Goal: Transaction & Acquisition: Purchase product/service

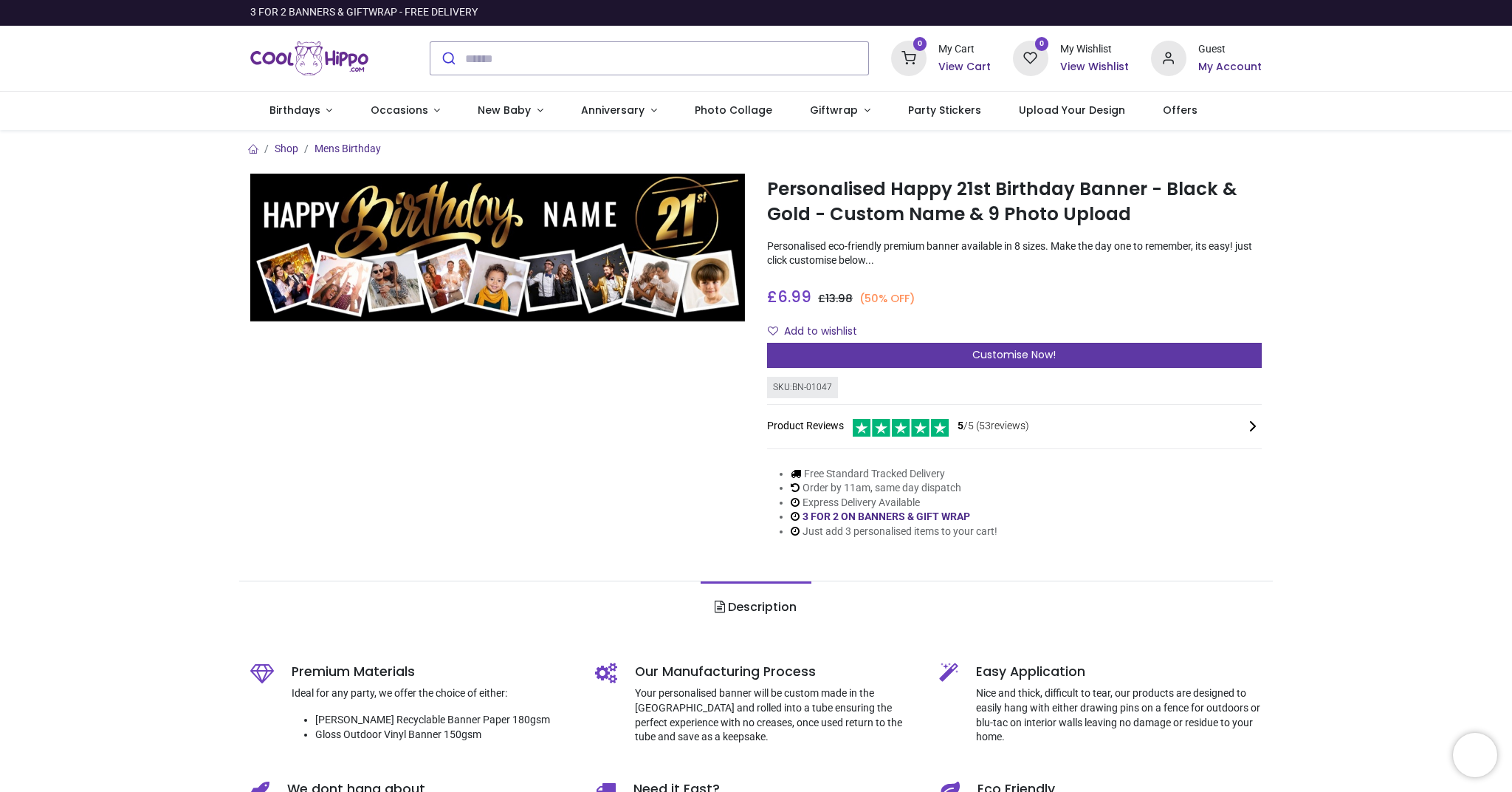
click at [952, 357] on div "Customise Now!" at bounding box center [1015, 355] width 494 height 25
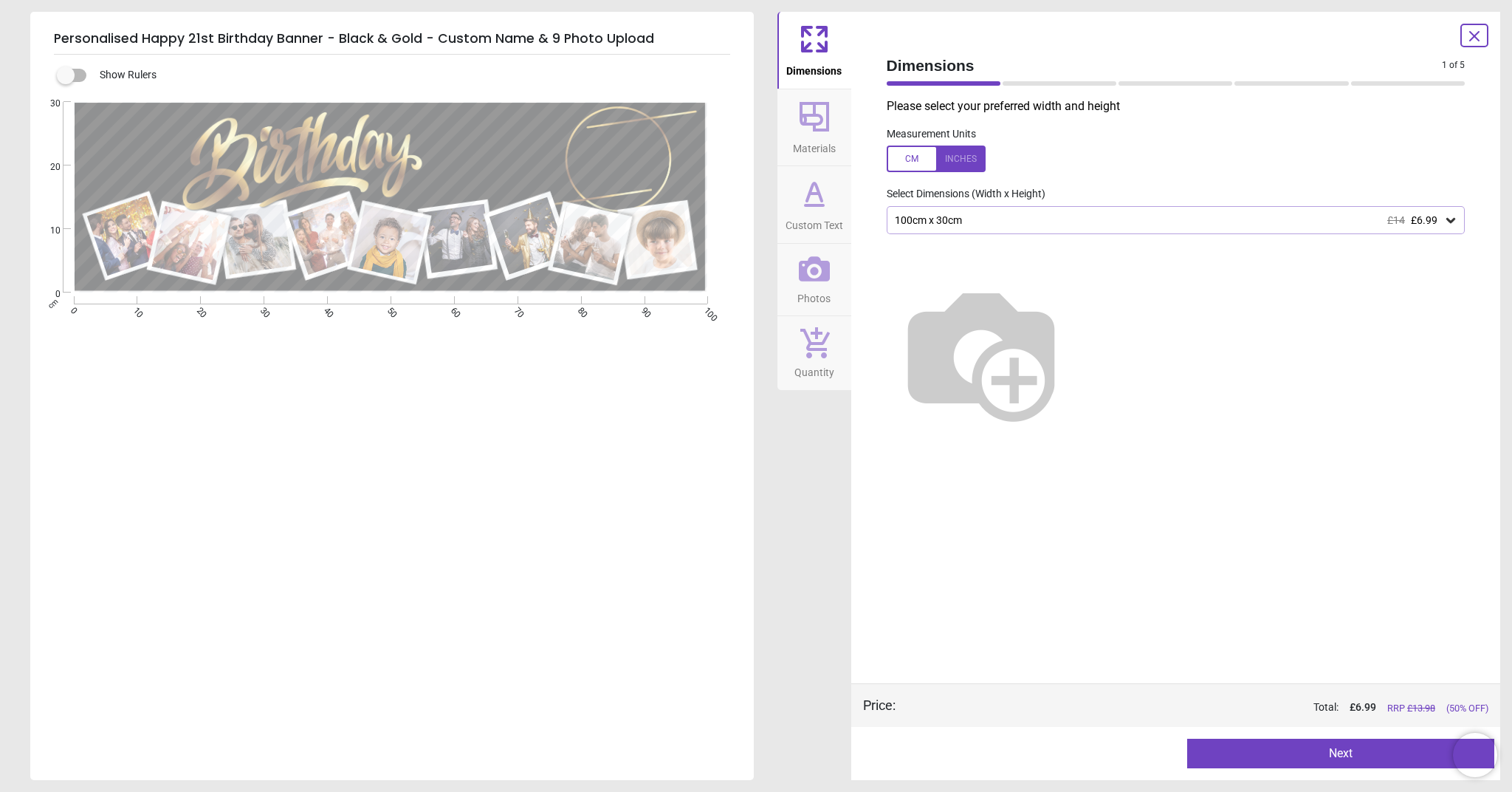
click at [1450, 220] on icon at bounding box center [1450, 220] width 9 height 5
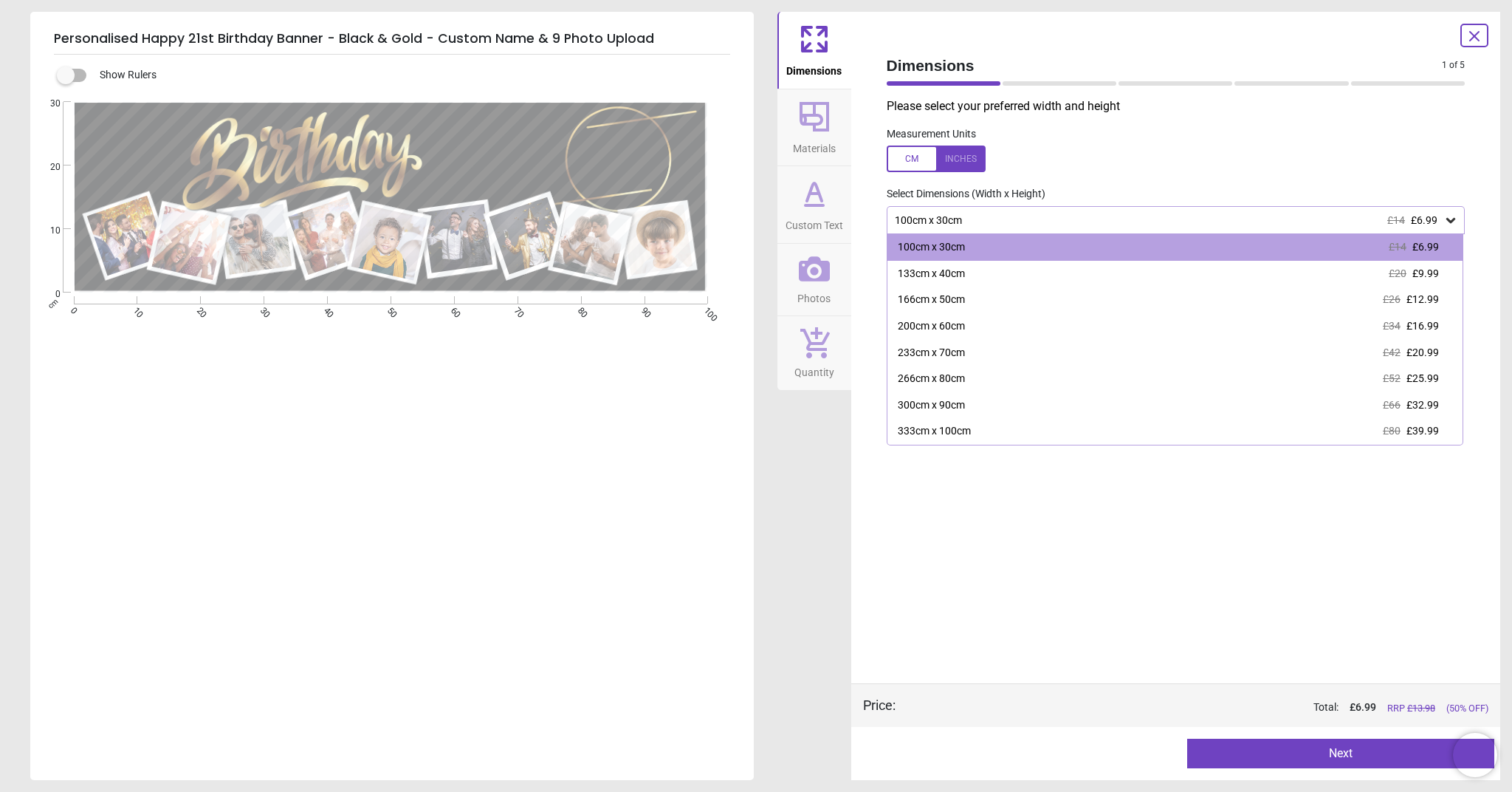
click at [1417, 222] on span "£6.99" at bounding box center [1425, 220] width 27 height 11
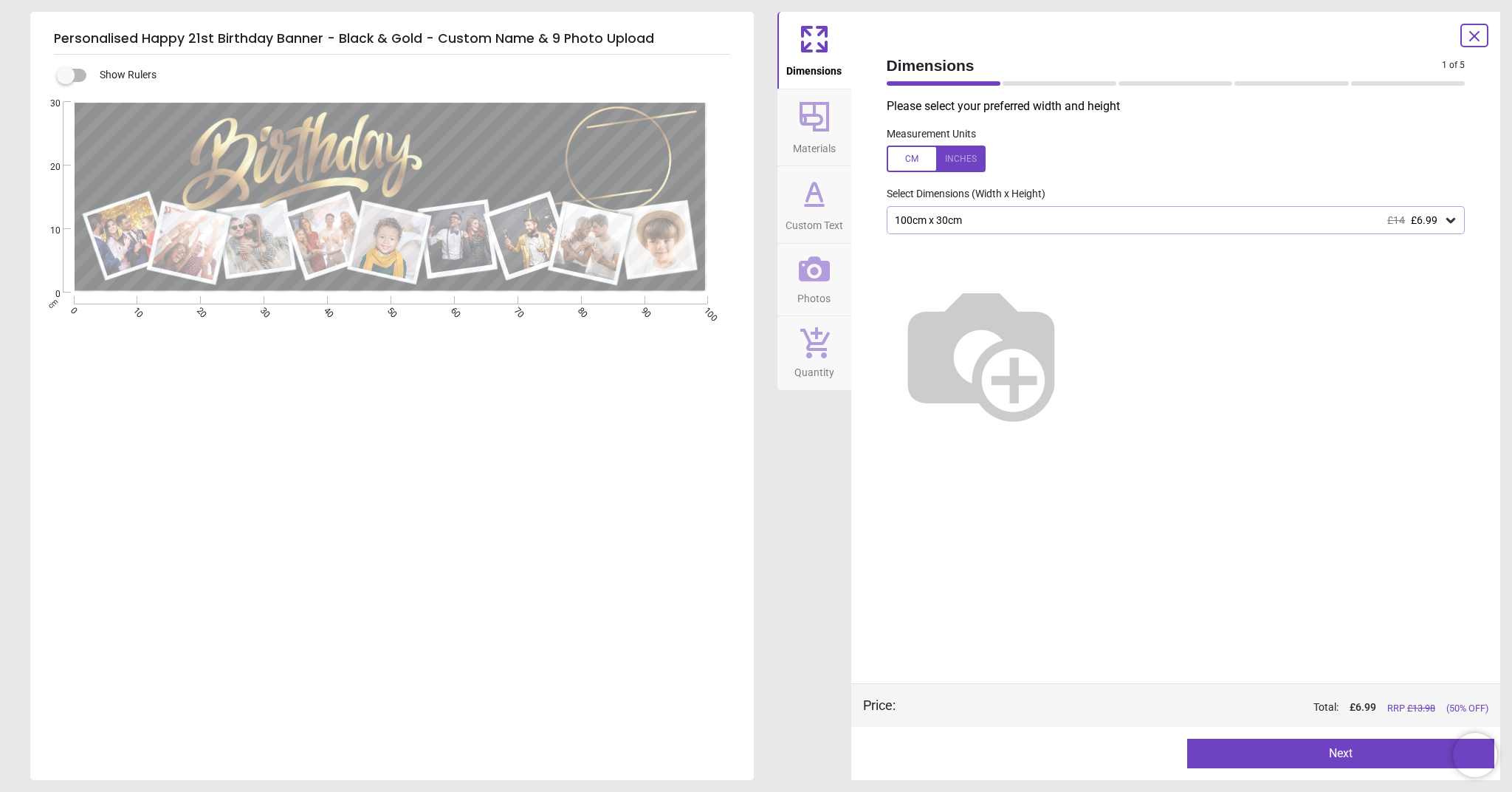
click at [1377, 755] on button "Next" at bounding box center [1341, 753] width 307 height 29
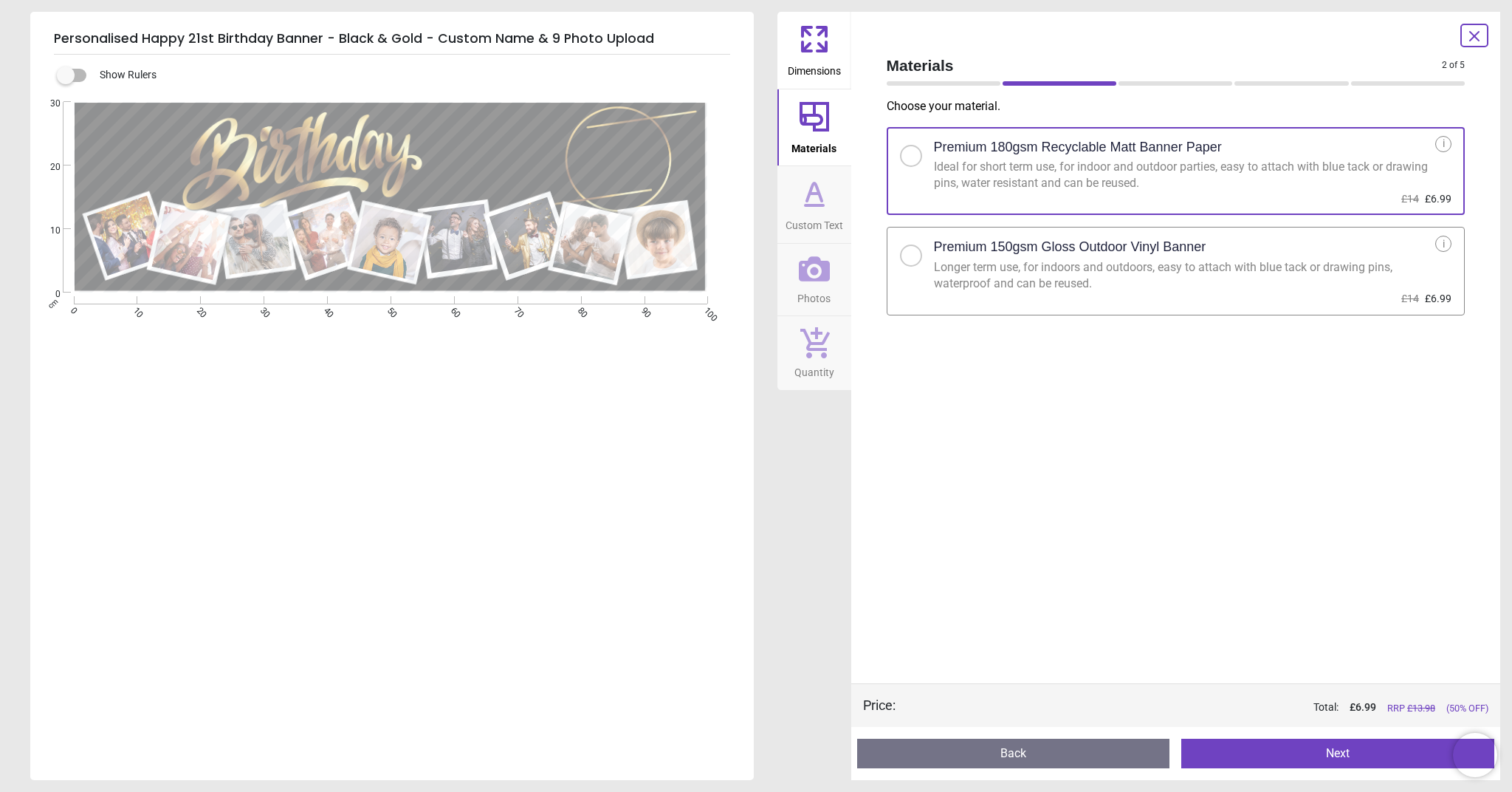
click at [1343, 756] on button "Next" at bounding box center [1338, 753] width 313 height 29
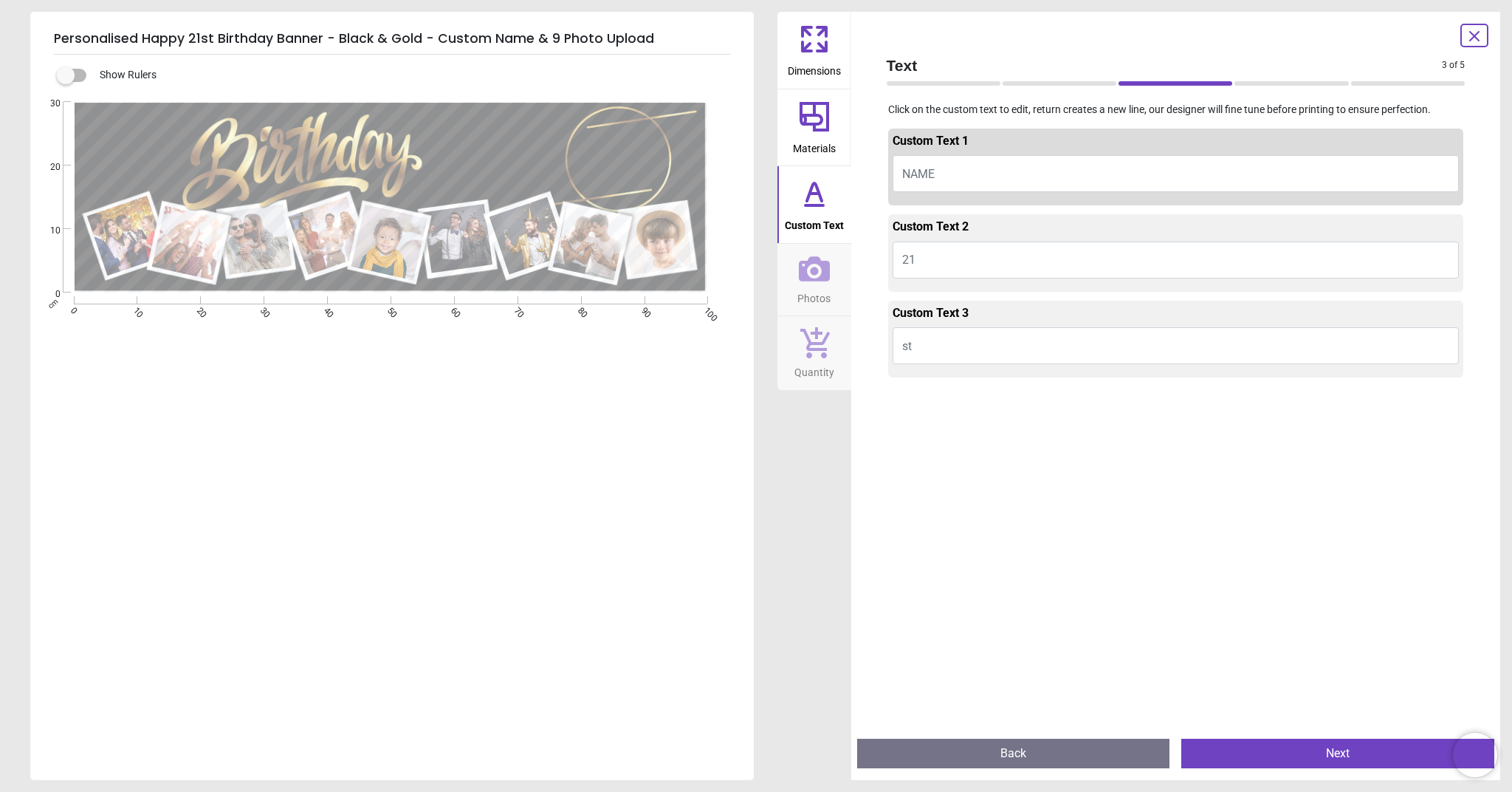
click at [958, 176] on button "NAME" at bounding box center [1176, 173] width 567 height 37
click at [942, 169] on button "NAME" at bounding box center [1176, 173] width 567 height 37
type textarea "*"
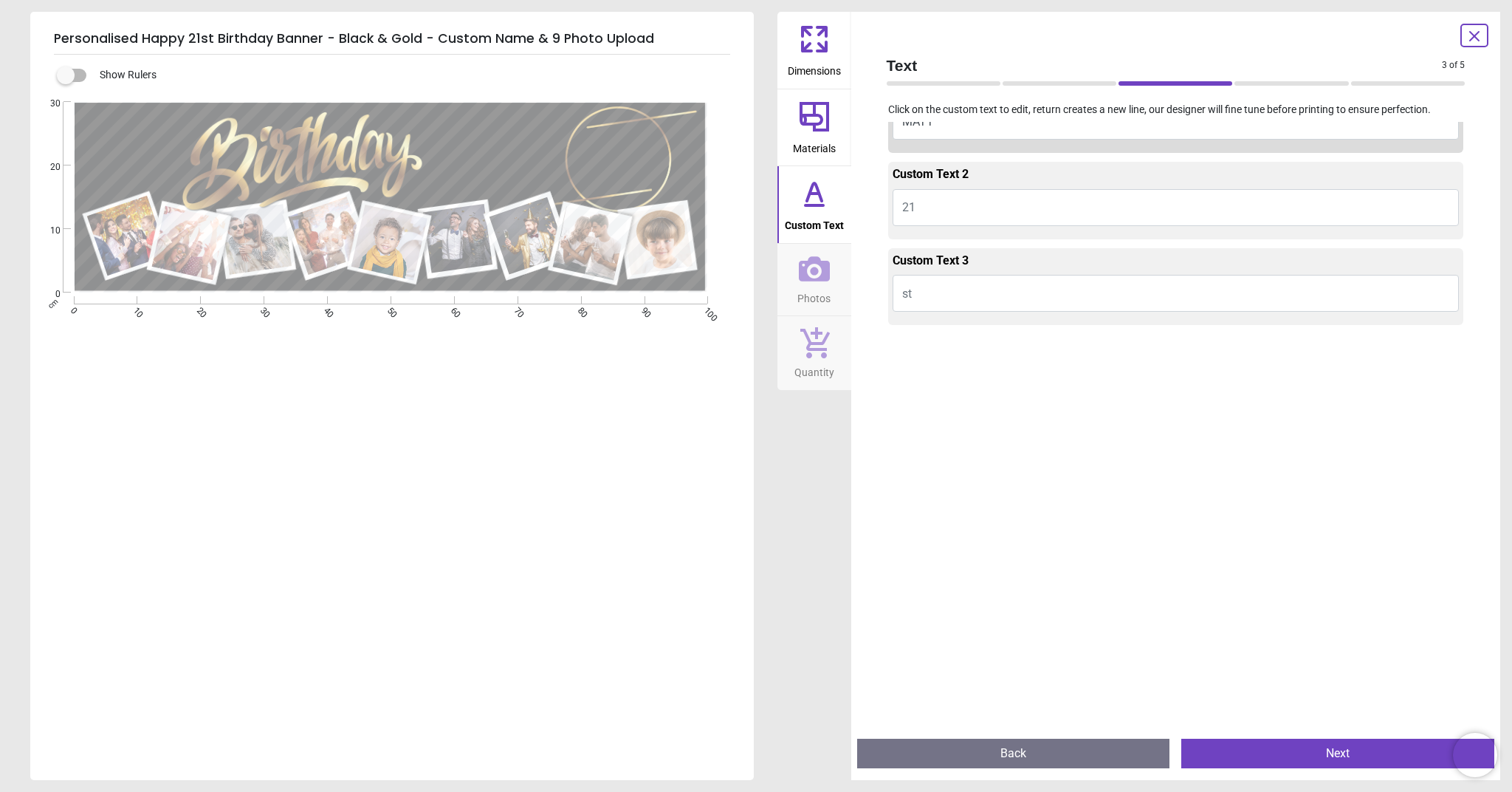
scroll to position [58, 0]
type textarea "****"
click at [1295, 754] on button "Next" at bounding box center [1338, 753] width 313 height 29
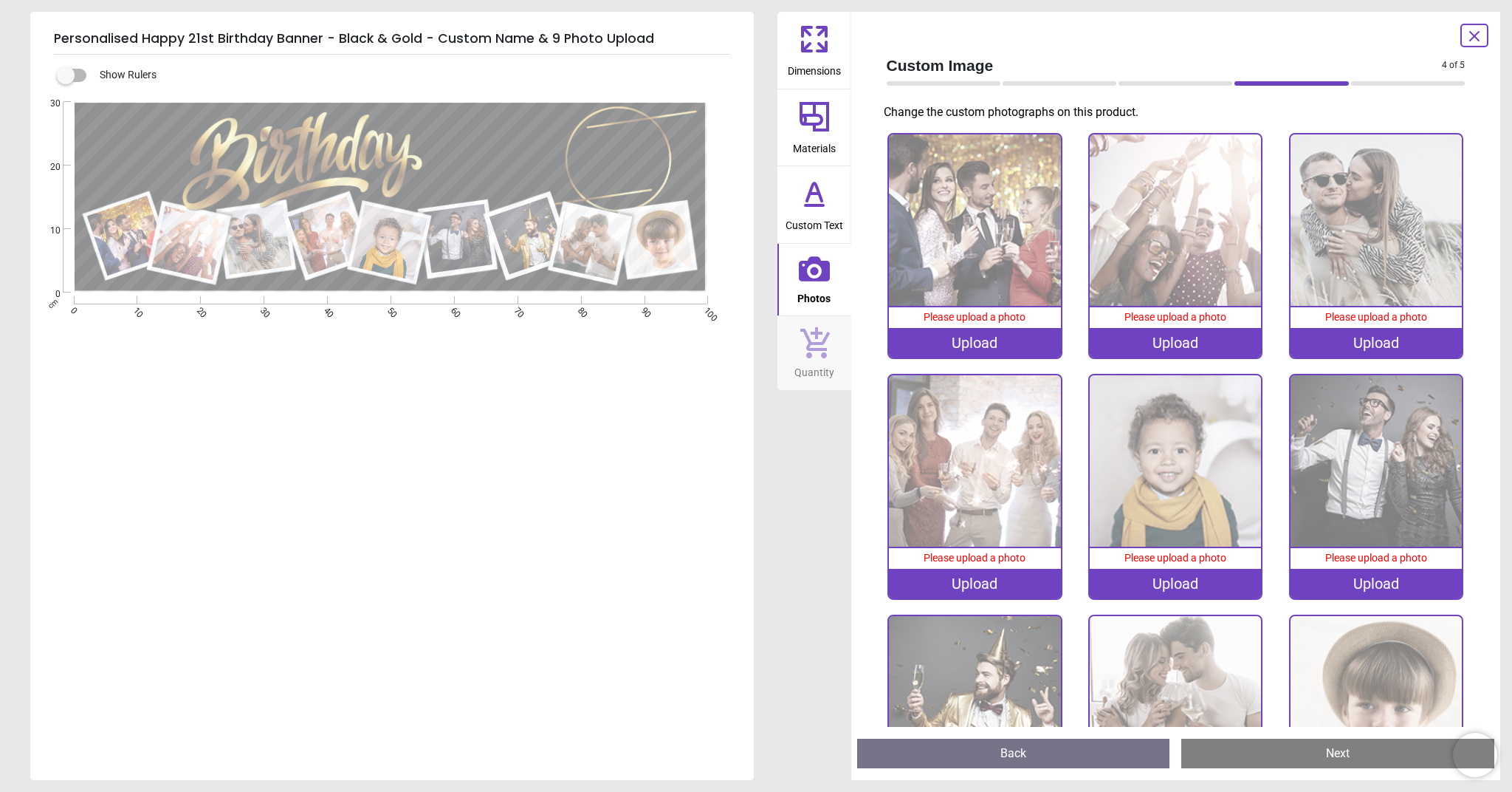
click at [969, 343] on div "Upload" at bounding box center [975, 342] width 171 height 29
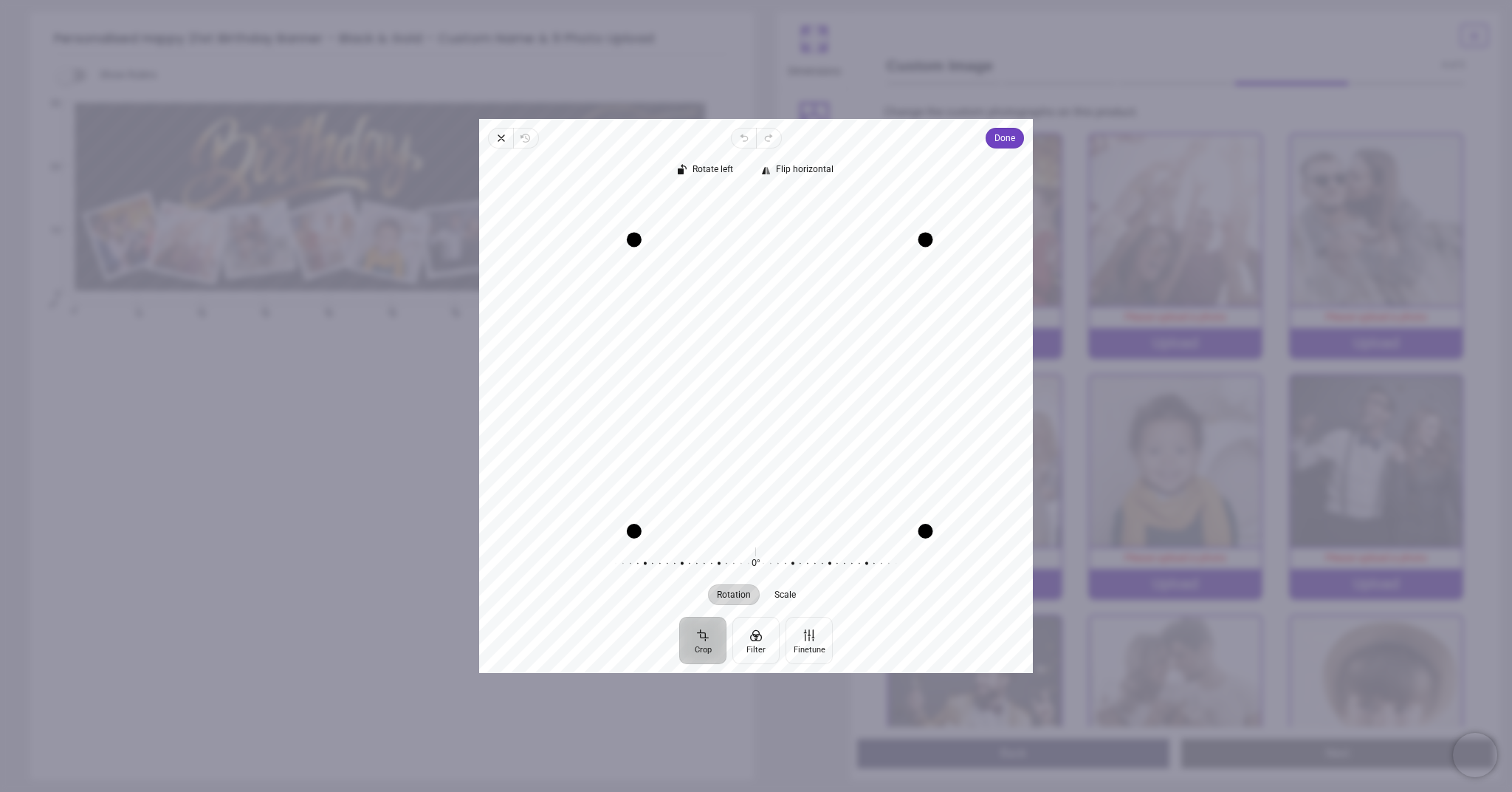
drag, startPoint x: 589, startPoint y: 198, endPoint x: 686, endPoint y: 233, distance: 103.1
click at [659, 223] on div "Recenter" at bounding box center [756, 361] width 531 height 338
drag, startPoint x: 756, startPoint y: 268, endPoint x: 755, endPoint y: 344, distance: 76.0
click at [766, 356] on div "Recenter" at bounding box center [756, 361] width 531 height 338
drag, startPoint x: 633, startPoint y: 243, endPoint x: 652, endPoint y: 246, distance: 19.2
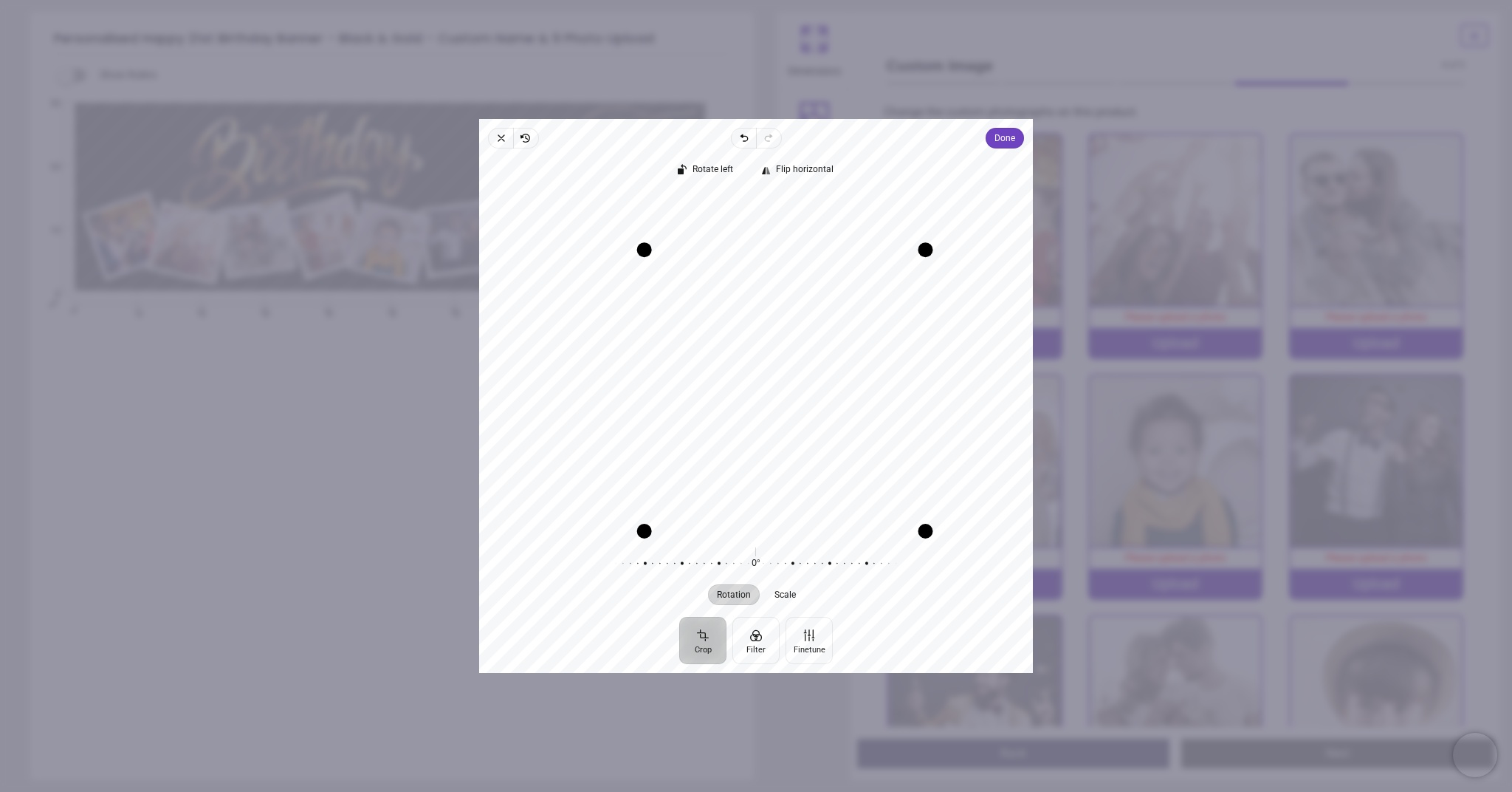
click at [651, 246] on div "Drag corner tl" at bounding box center [644, 250] width 15 height 15
drag, startPoint x: 927, startPoint y: 258, endPoint x: 681, endPoint y: 280, distance: 247.0
click at [851, 261] on div "Recenter" at bounding box center [756, 361] width 531 height 338
drag, startPoint x: 646, startPoint y: 286, endPoint x: 688, endPoint y: 305, distance: 46.1
click at [672, 299] on div "Drag corner tl" at bounding box center [666, 307] width 15 height 15
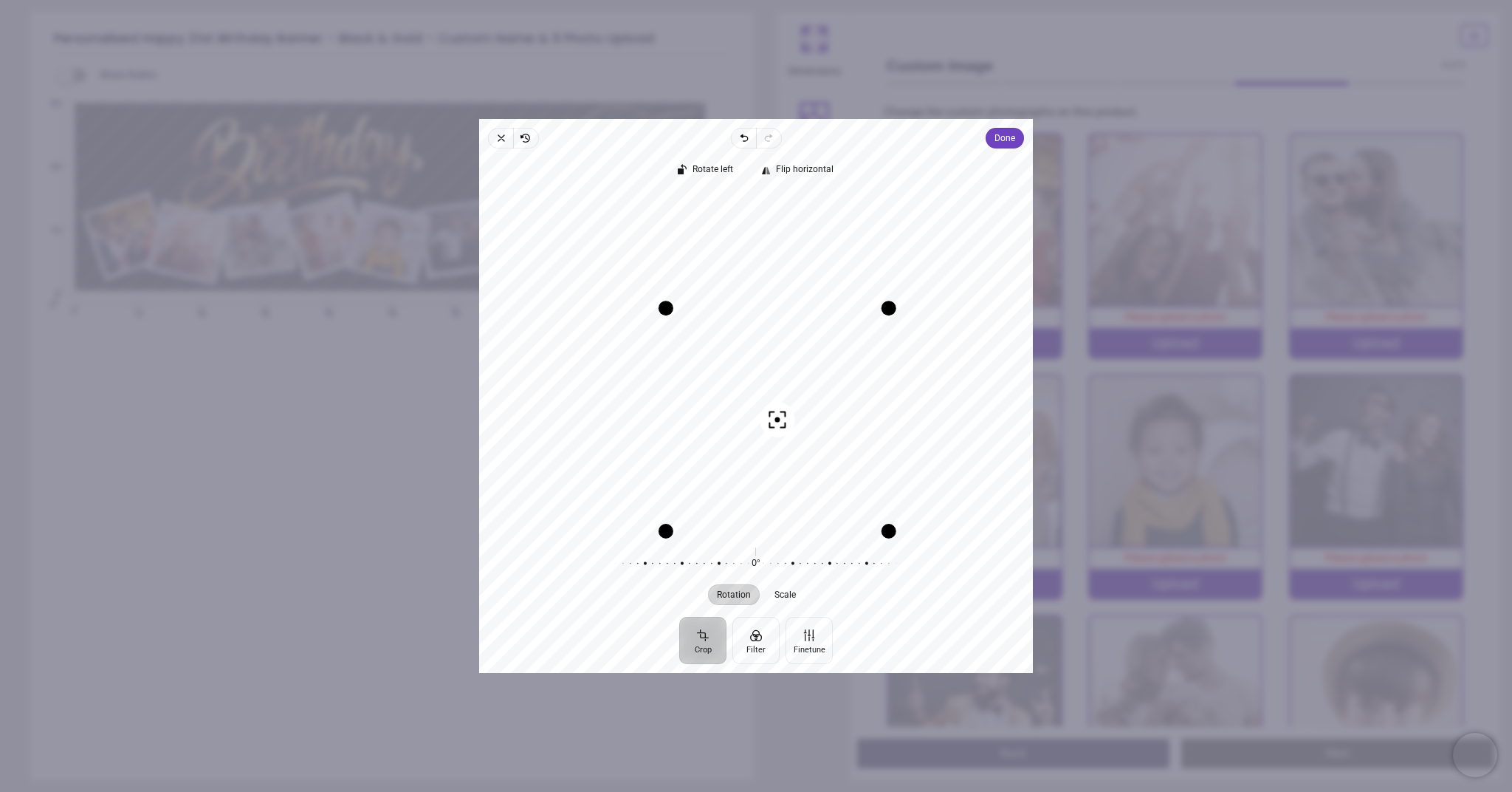
drag, startPoint x: 759, startPoint y: 346, endPoint x: 854, endPoint y: 323, distance: 97.7
click at [765, 397] on div "Recenter" at bounding box center [756, 361] width 531 height 338
click at [1002, 133] on span "Done" at bounding box center [1005, 138] width 21 height 18
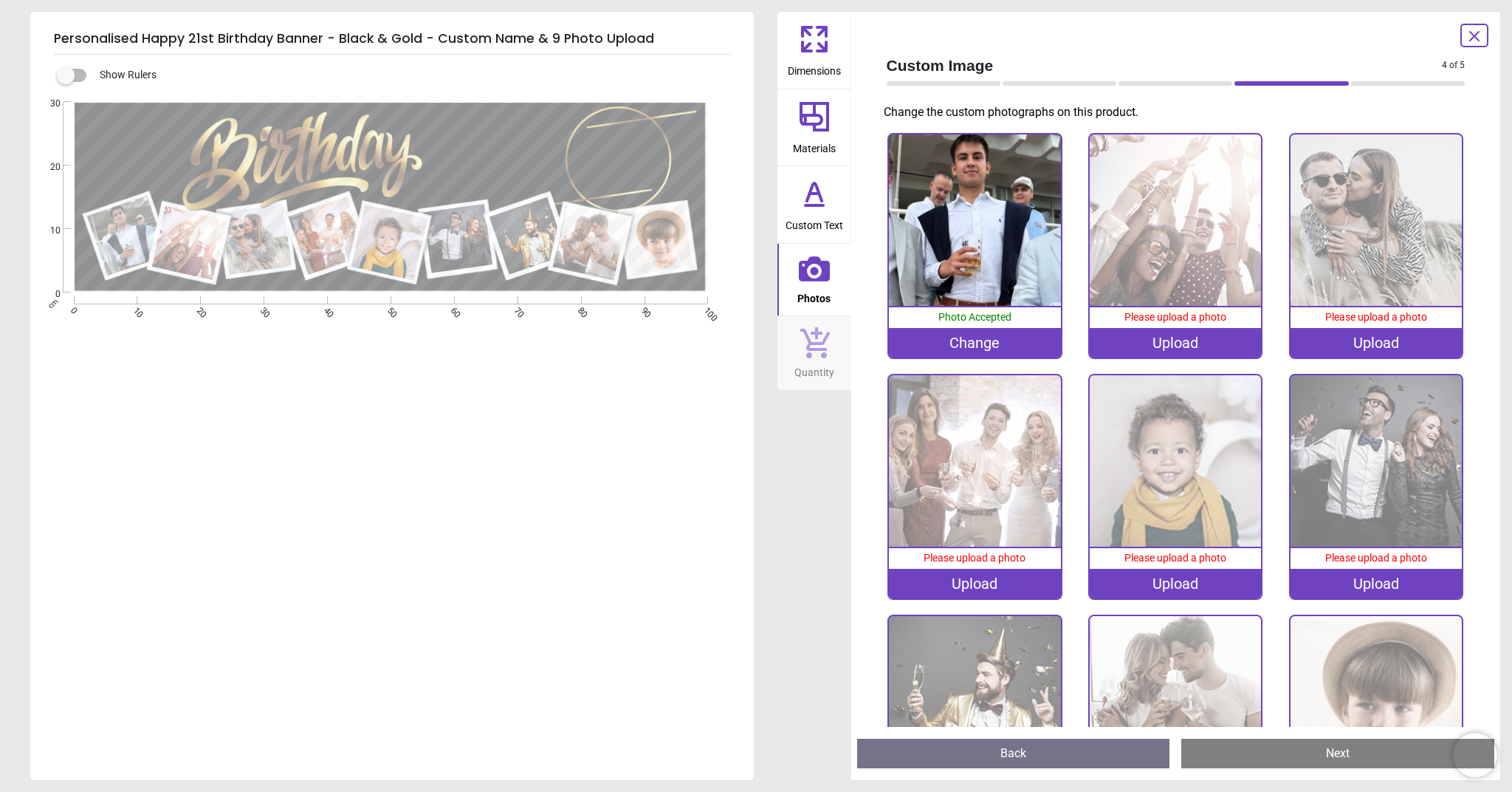
click at [998, 335] on div "Change" at bounding box center [975, 342] width 171 height 29
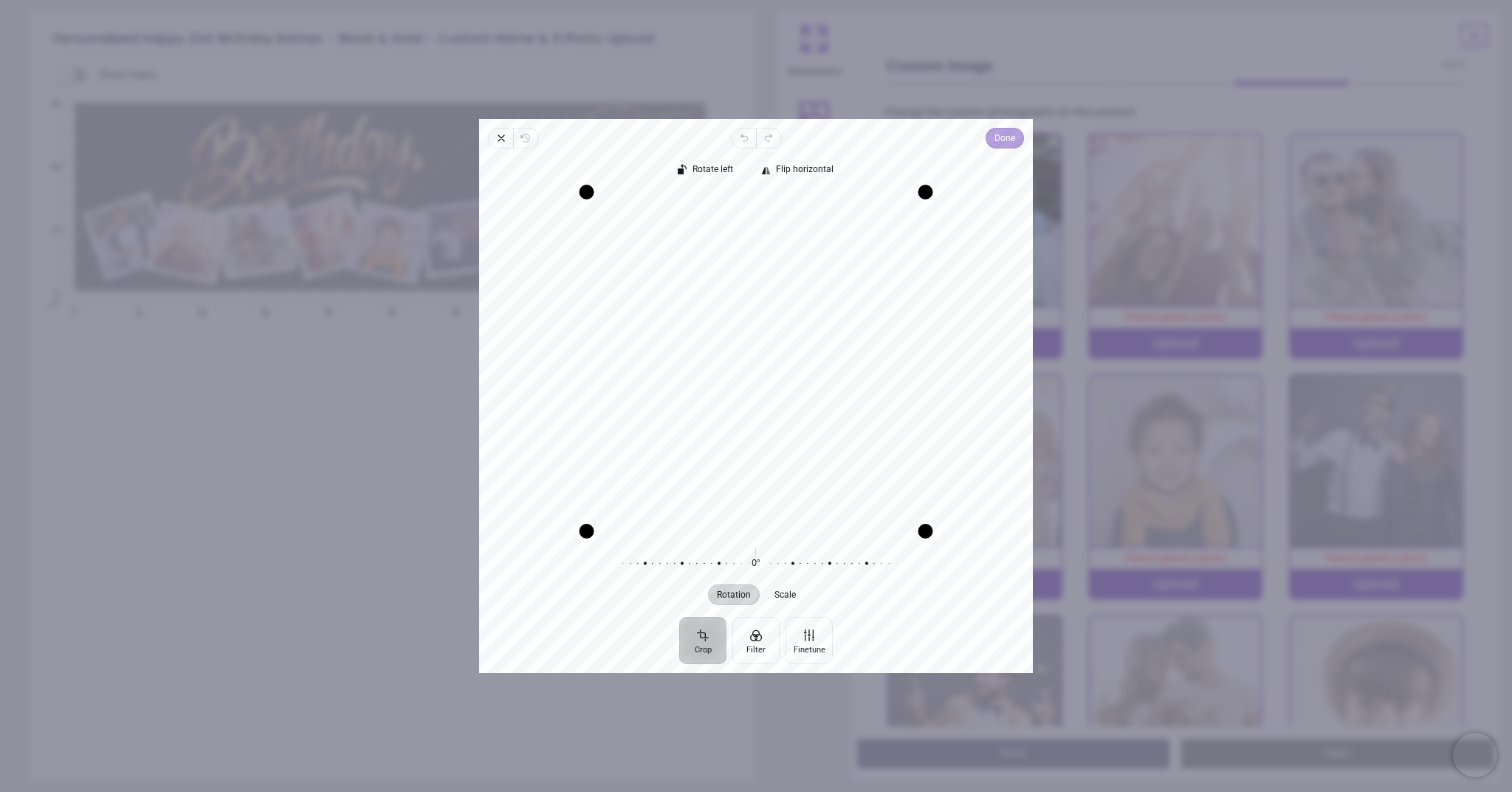
click at [1000, 134] on span "Done" at bounding box center [1005, 138] width 21 height 18
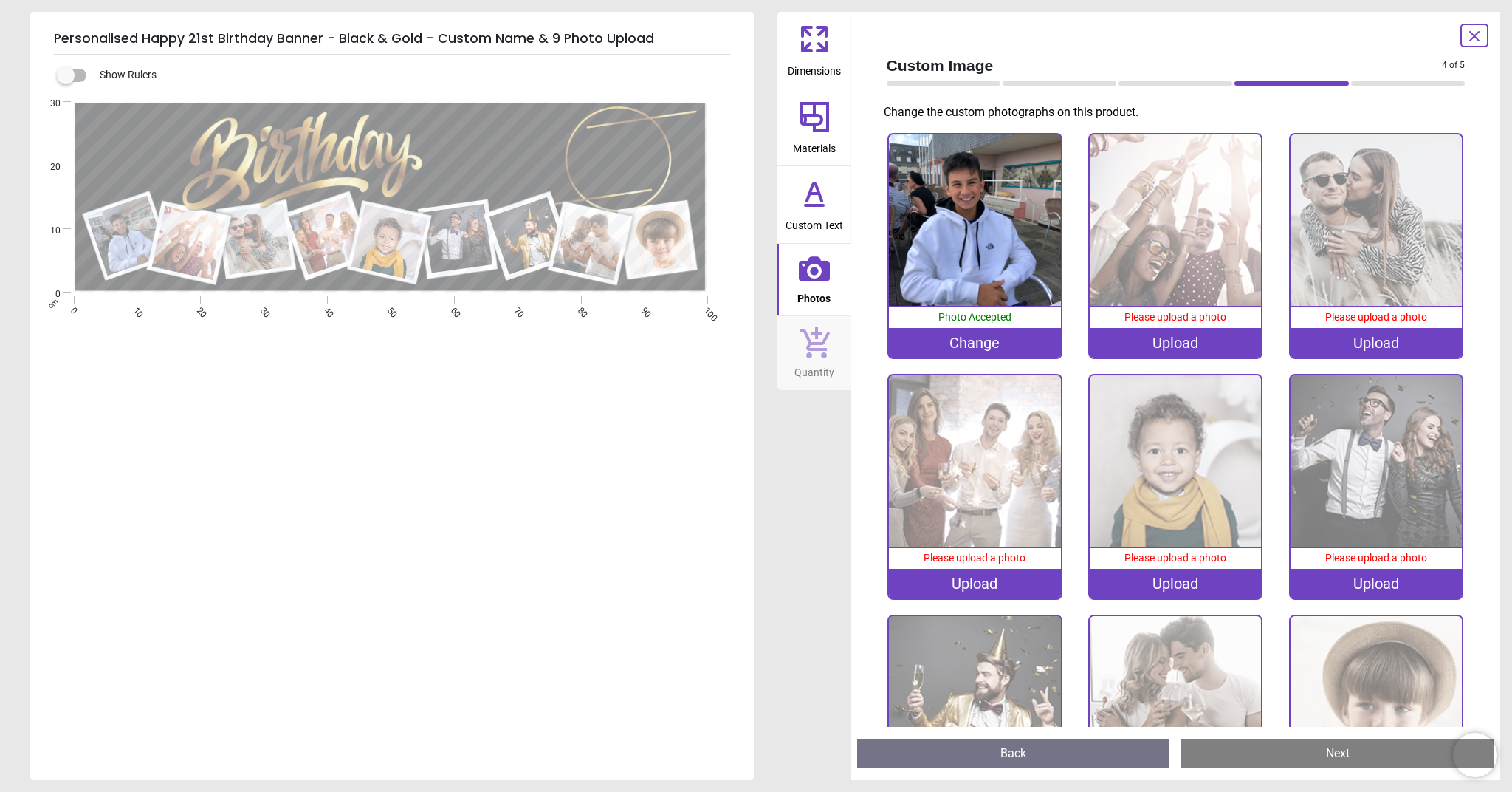
click at [1134, 217] on img at bounding box center [1175, 220] width 171 height 171
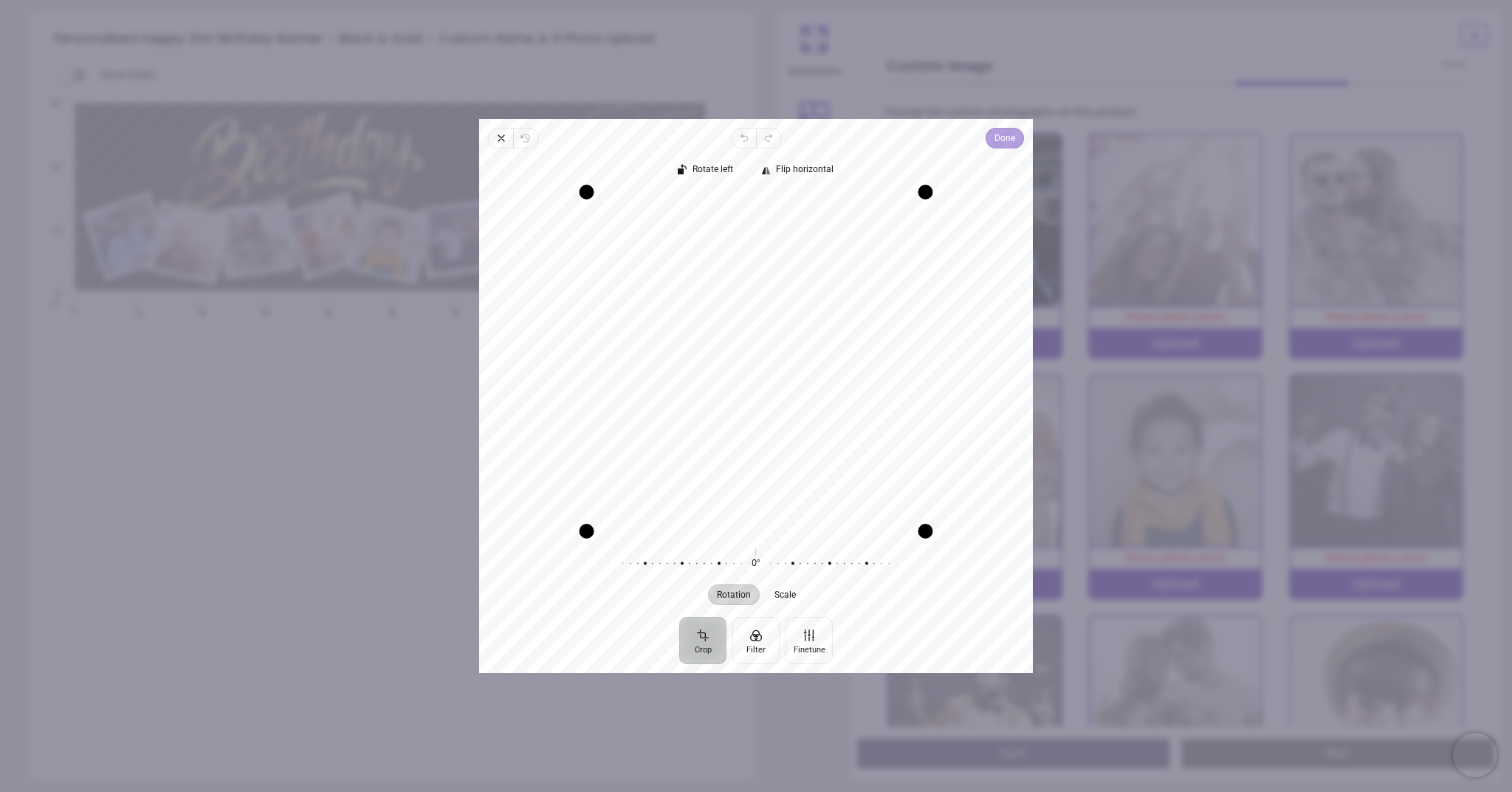
click at [1002, 137] on span "Done" at bounding box center [1005, 138] width 21 height 18
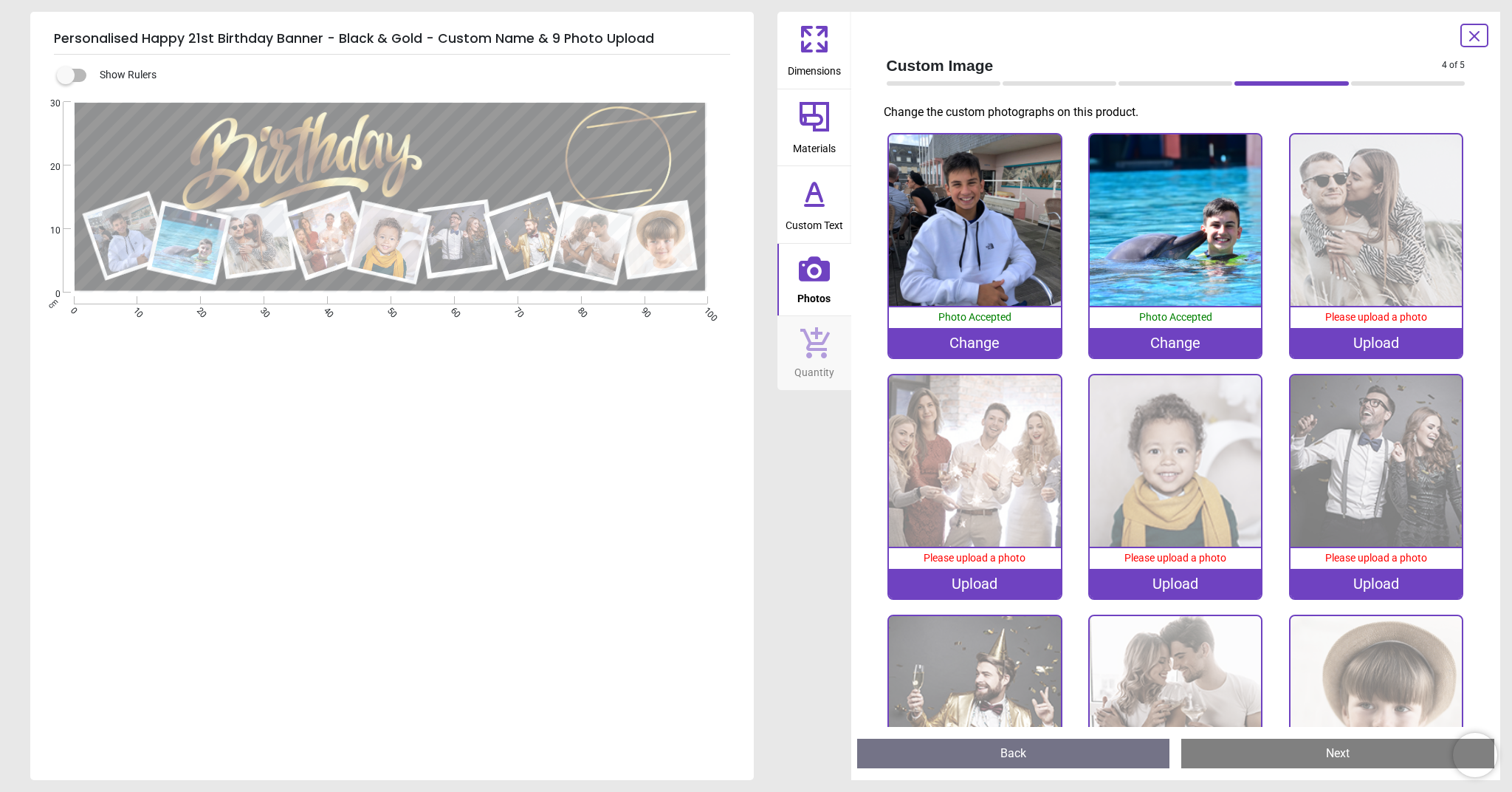
click at [1344, 346] on div "Upload" at bounding box center [1377, 342] width 171 height 29
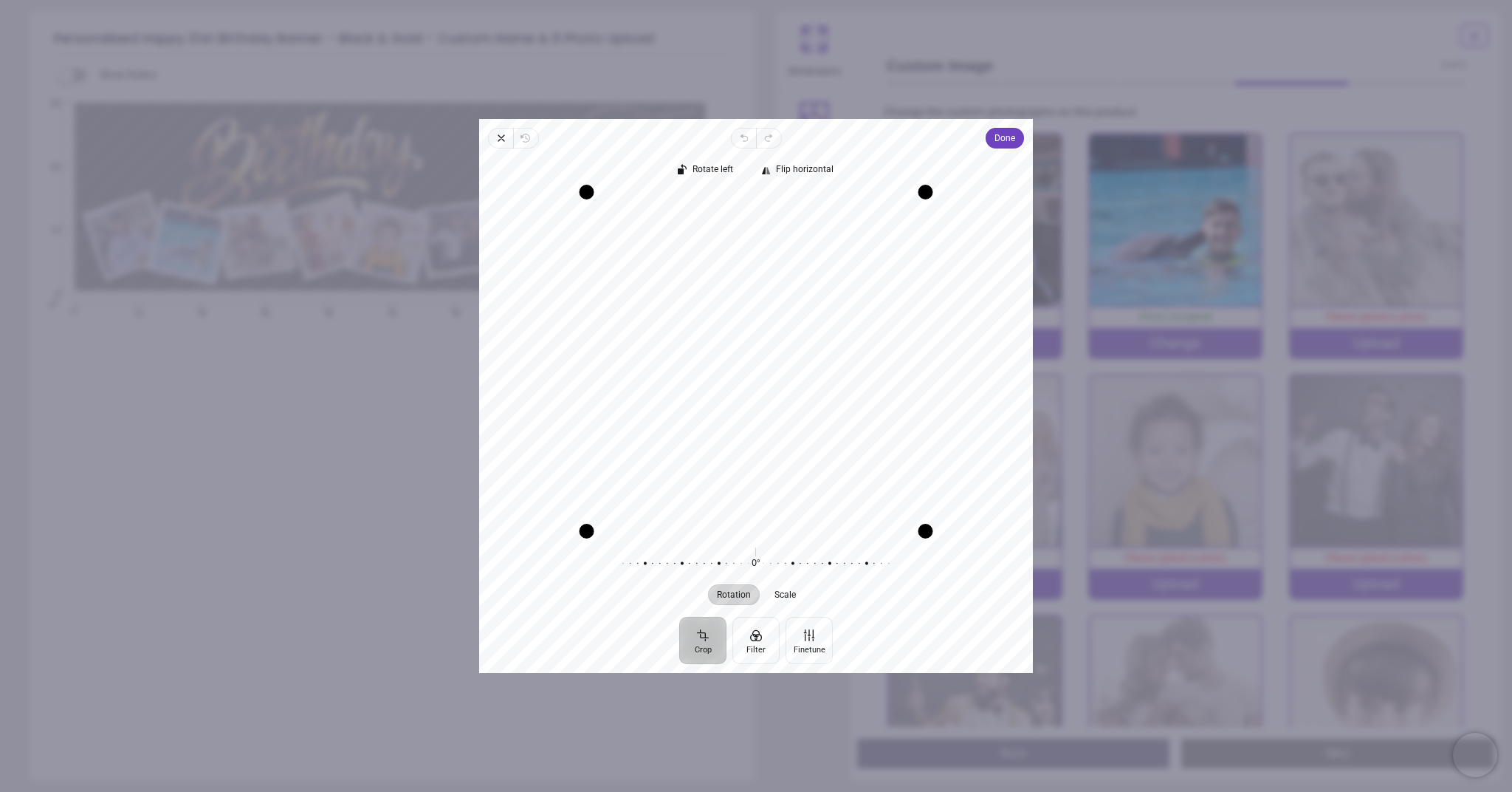
drag, startPoint x: 844, startPoint y: 357, endPoint x: 838, endPoint y: 388, distance: 31.6
click at [815, 405] on div "Recenter" at bounding box center [756, 361] width 531 height 338
click at [1017, 141] on button "Done" at bounding box center [1005, 138] width 38 height 21
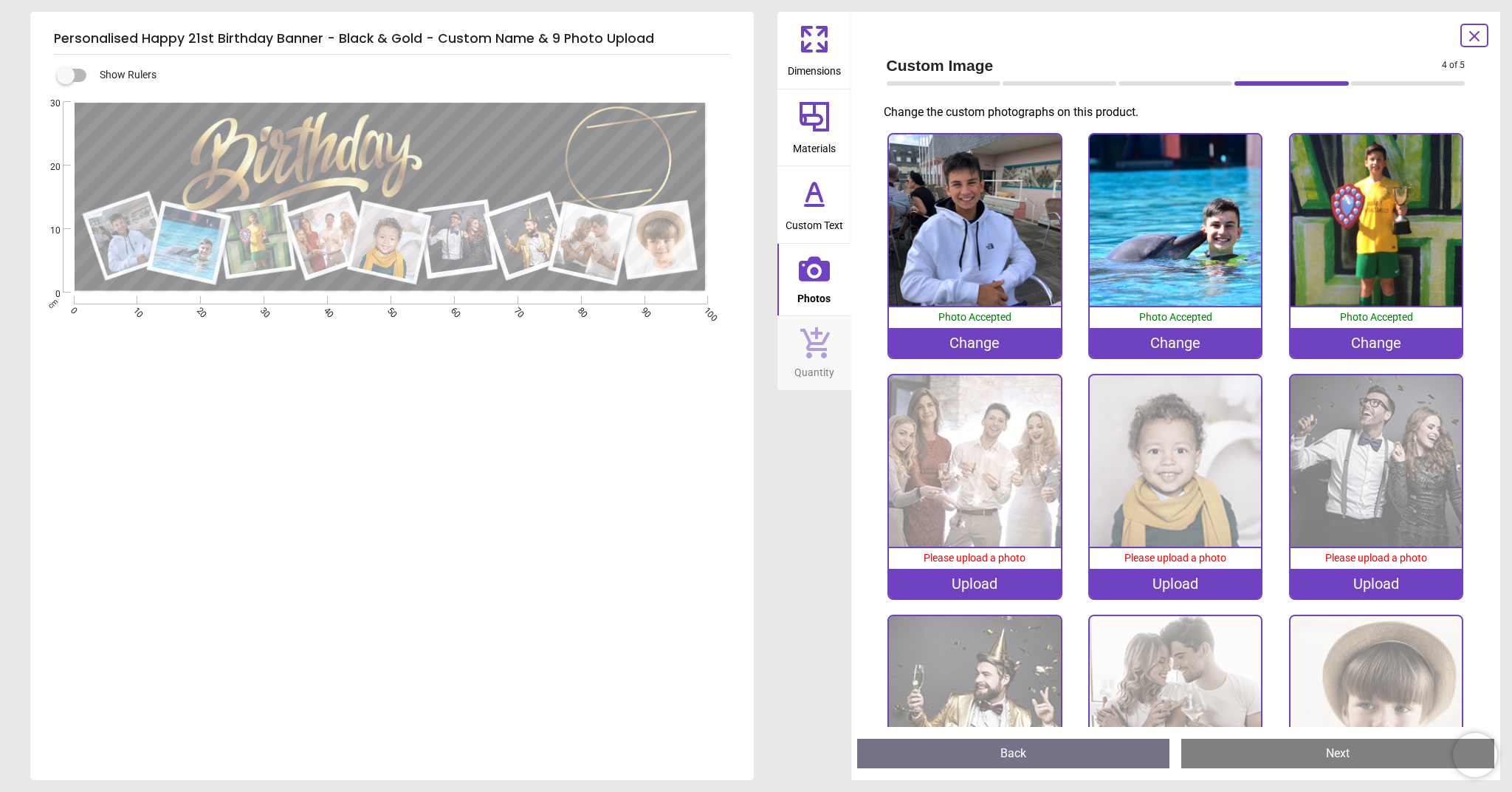
click at [985, 581] on div "Upload" at bounding box center [975, 583] width 171 height 29
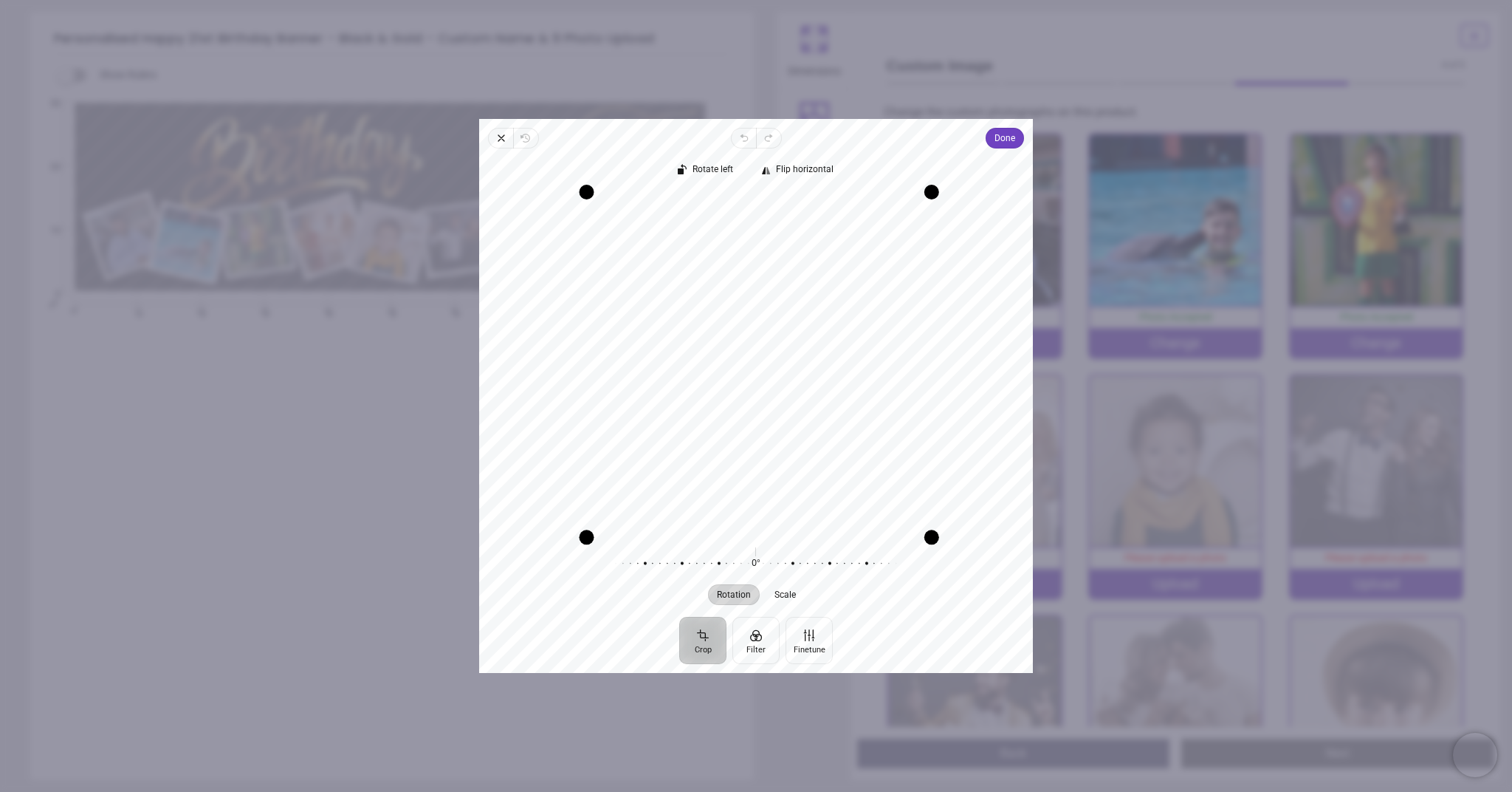
drag, startPoint x: 926, startPoint y: 531, endPoint x: 1007, endPoint y: 535, distance: 81.1
click at [1007, 535] on div "Recenter" at bounding box center [756, 361] width 553 height 351
drag, startPoint x: 884, startPoint y: 460, endPoint x: 869, endPoint y: 457, distance: 15.3
click at [869, 457] on div "Recenter" at bounding box center [756, 361] width 531 height 338
click at [1007, 141] on span "Done" at bounding box center [1005, 138] width 21 height 18
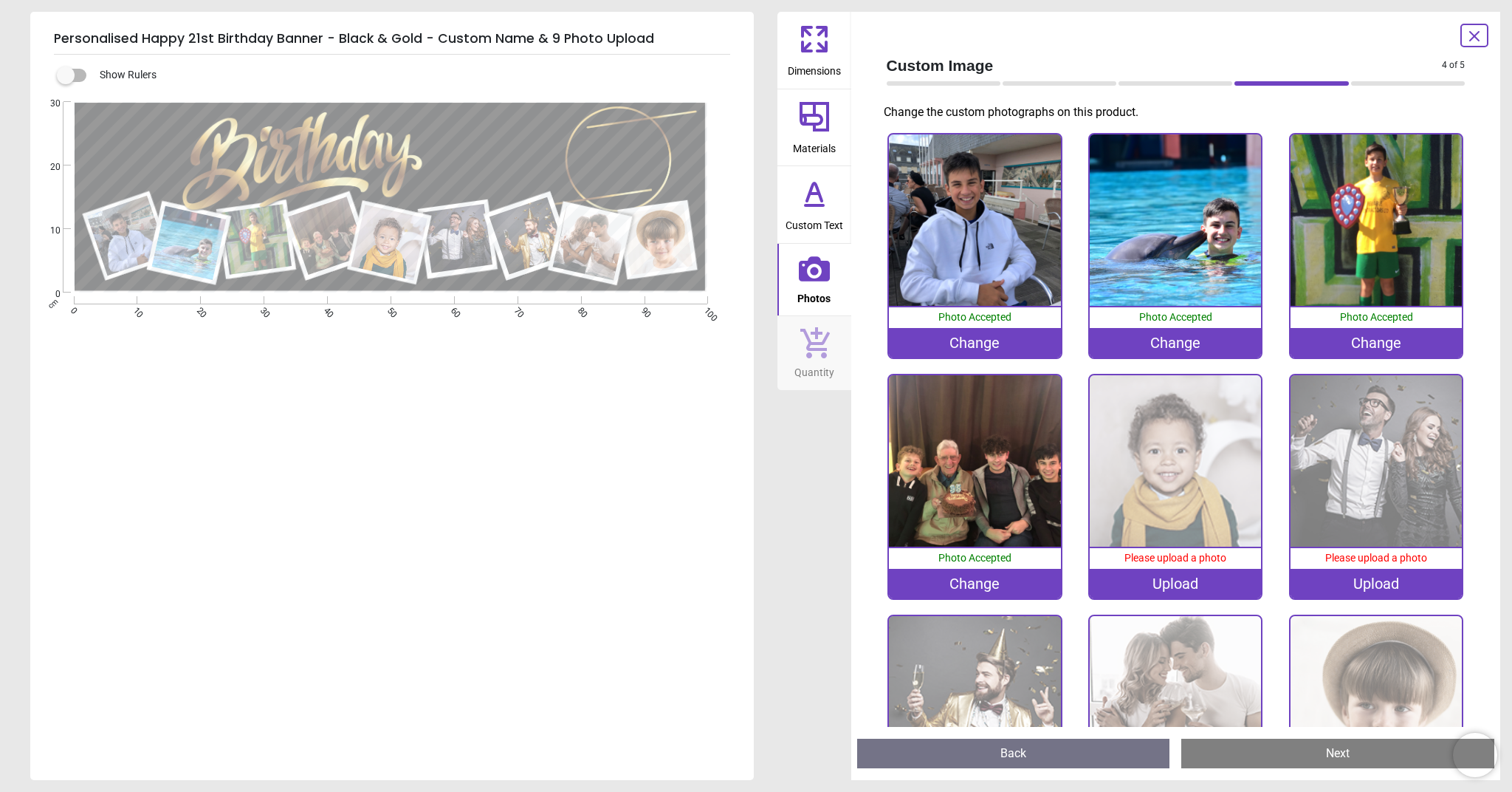
click at [1186, 580] on div "Upload" at bounding box center [1175, 583] width 171 height 29
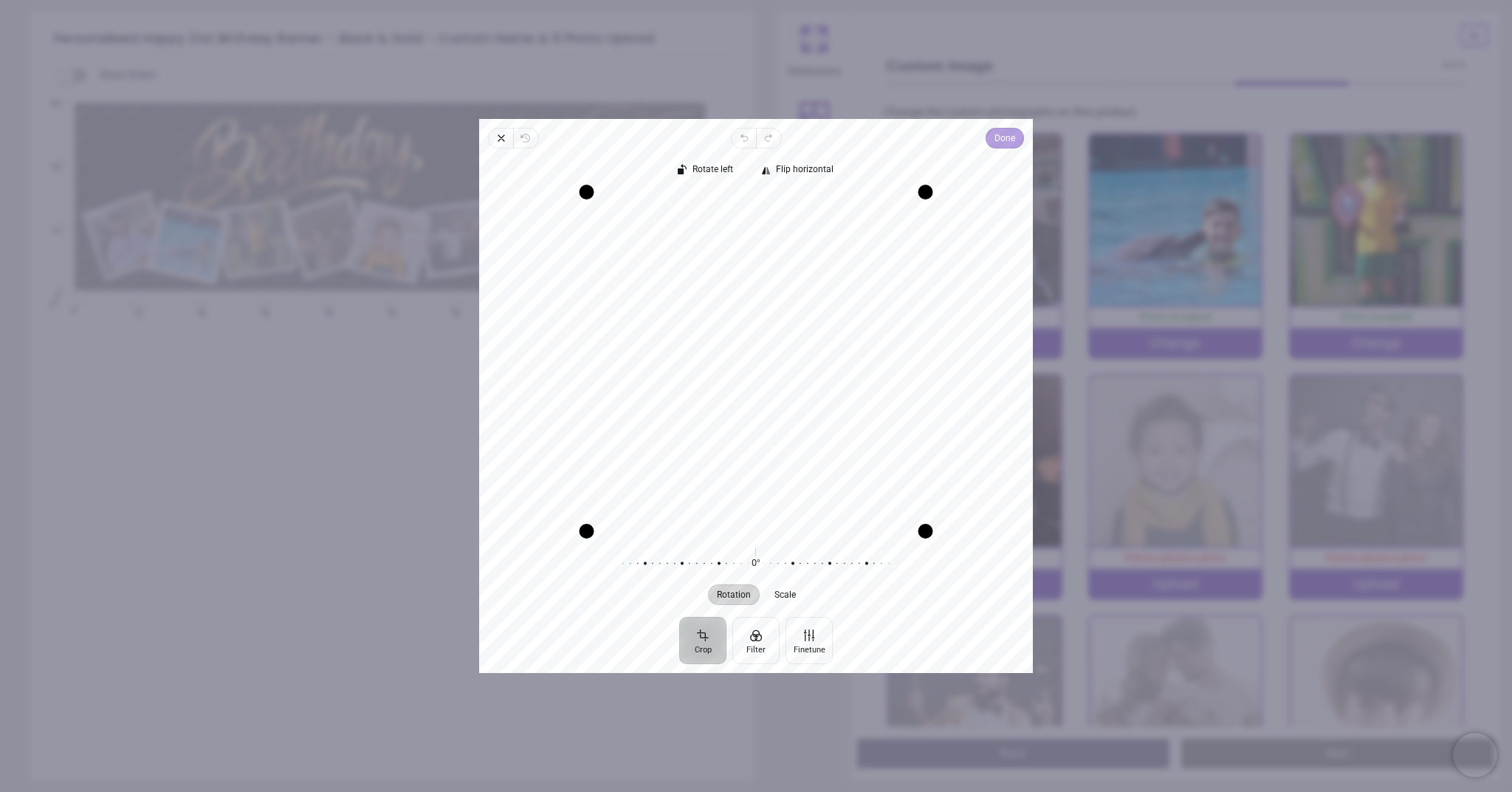
click at [1016, 145] on span "Done" at bounding box center [1005, 138] width 21 height 18
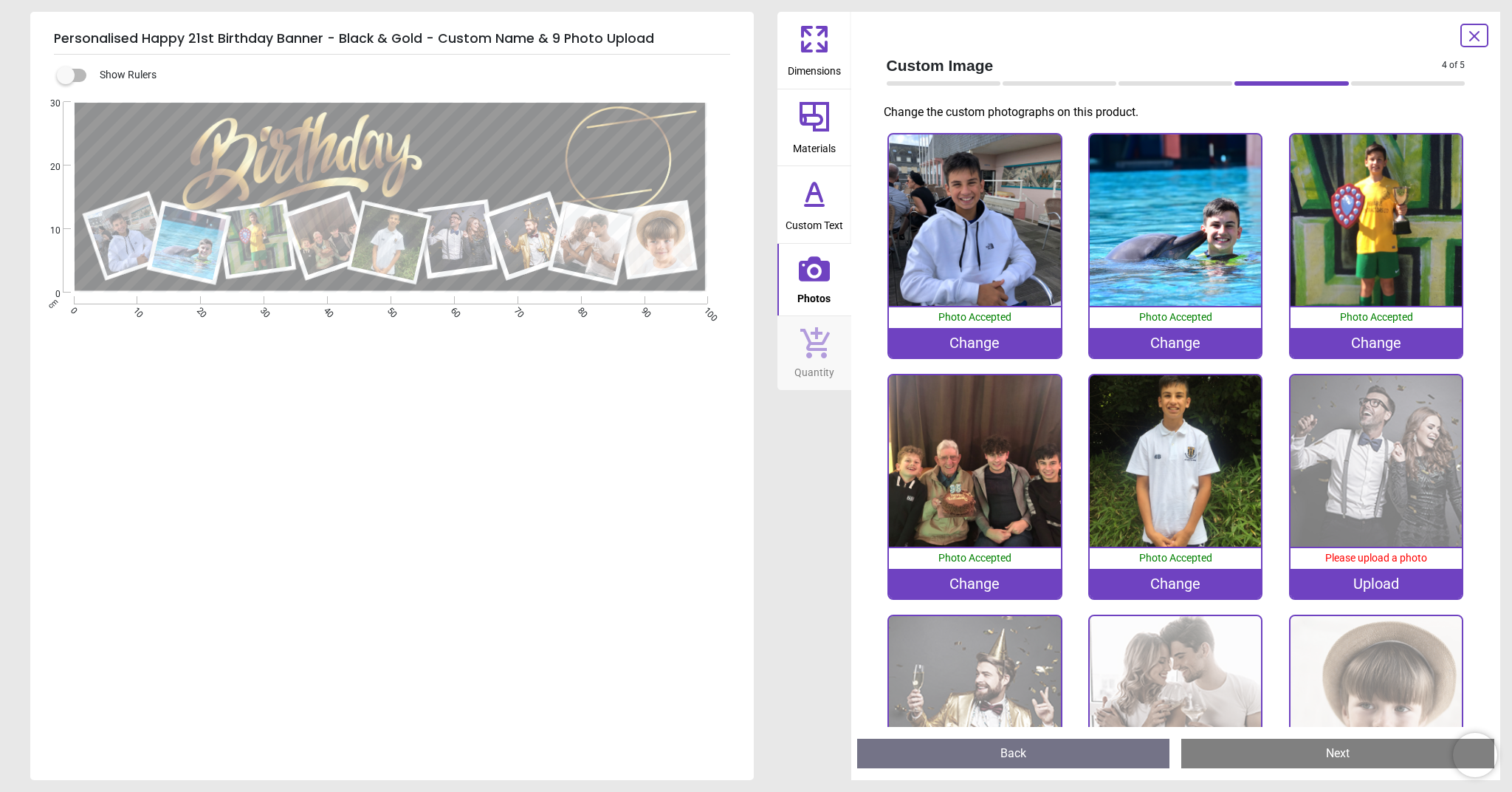
click at [1384, 585] on div "Upload" at bounding box center [1377, 583] width 171 height 29
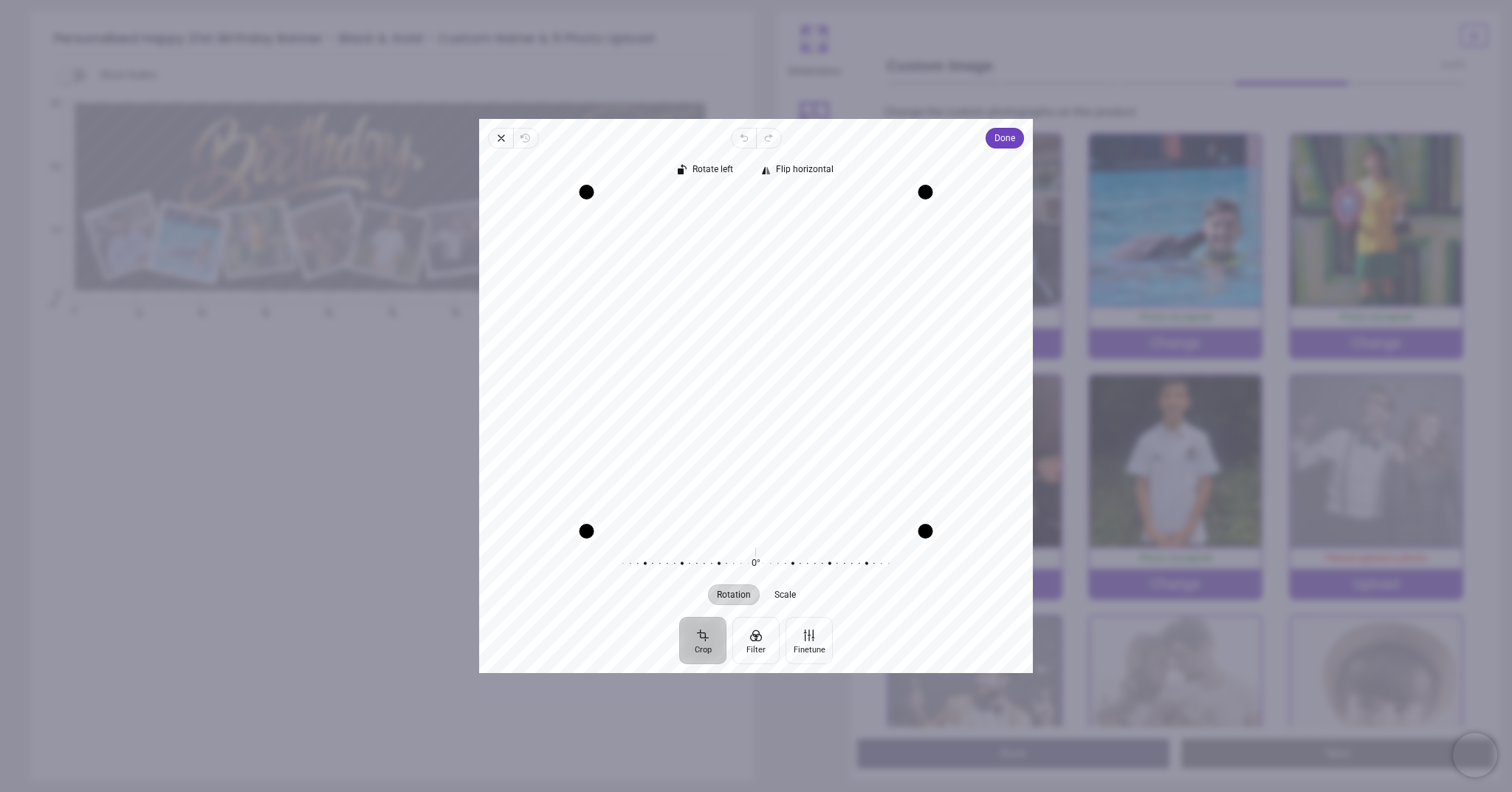
drag, startPoint x: 844, startPoint y: 434, endPoint x: 855, endPoint y: 441, distance: 13.0
click at [855, 441] on div "Recenter" at bounding box center [756, 361] width 531 height 338
drag, startPoint x: 849, startPoint y: 440, endPoint x: 847, endPoint y: 461, distance: 21.1
click at [848, 463] on div "Recenter" at bounding box center [756, 361] width 531 height 338
click at [1001, 133] on span "Done" at bounding box center [1005, 138] width 21 height 18
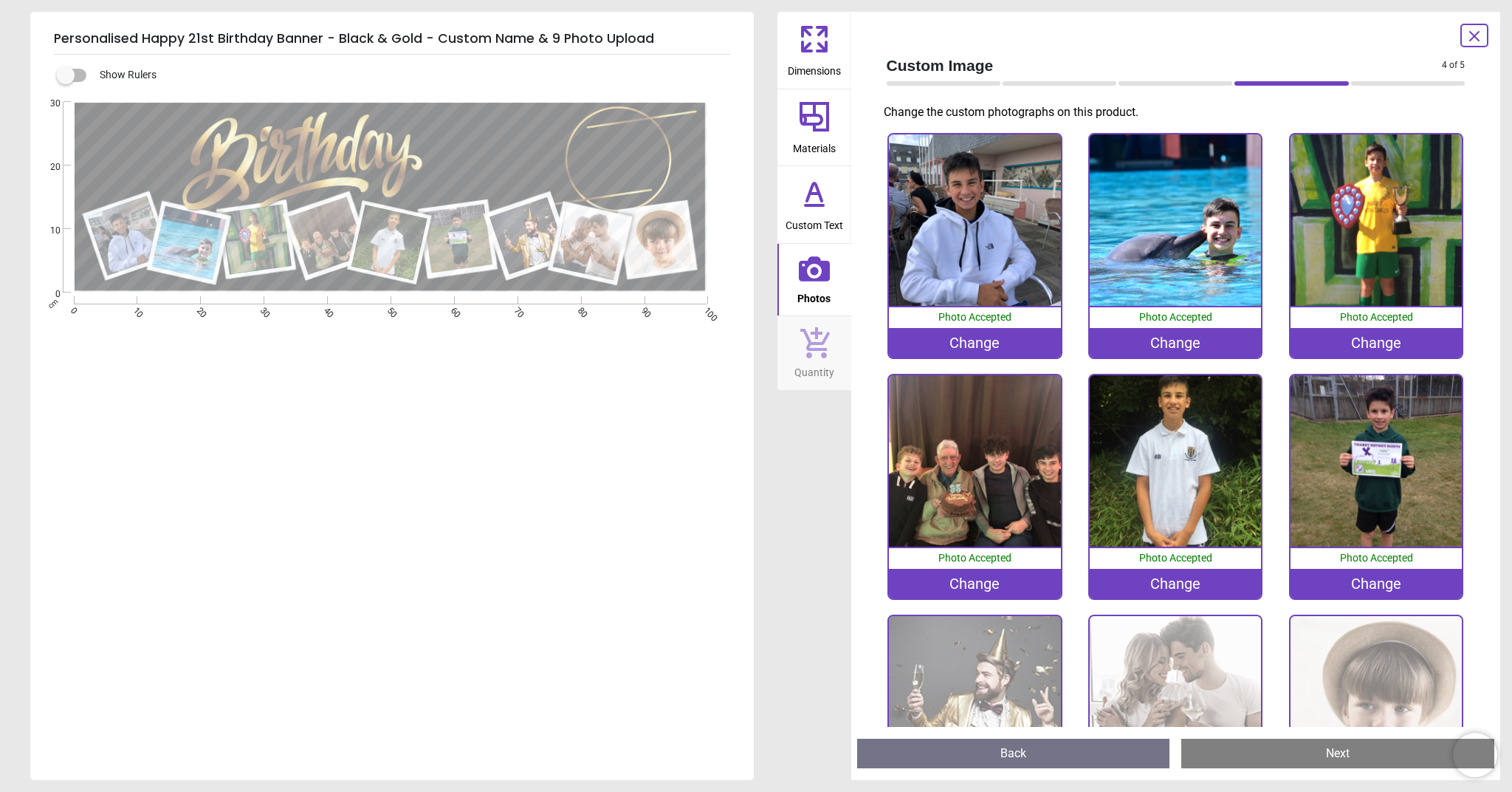
click at [1173, 511] on img at bounding box center [1175, 461] width 171 height 171
click at [961, 649] on img at bounding box center [975, 702] width 171 height 171
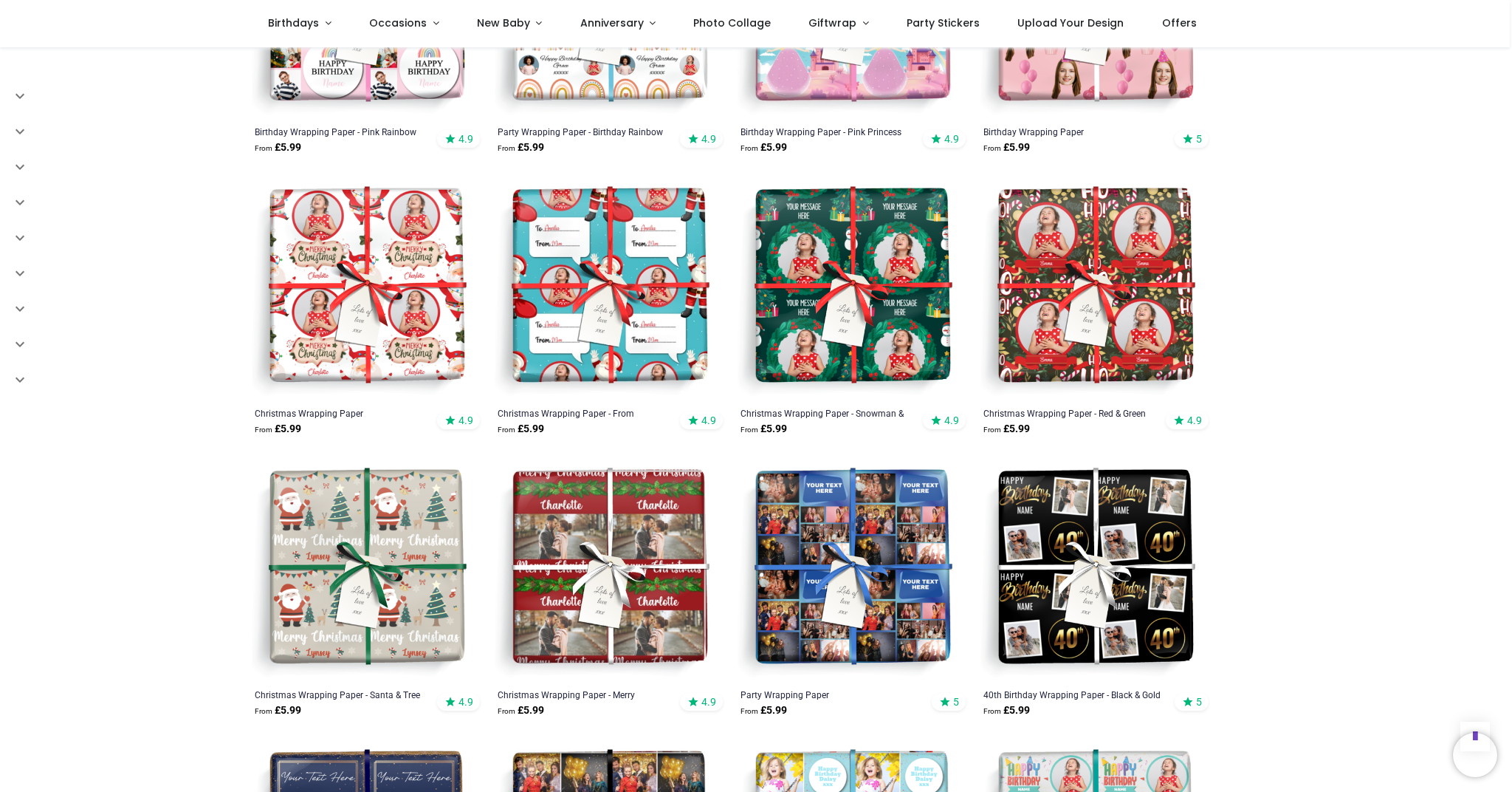
scroll to position [706, 0]
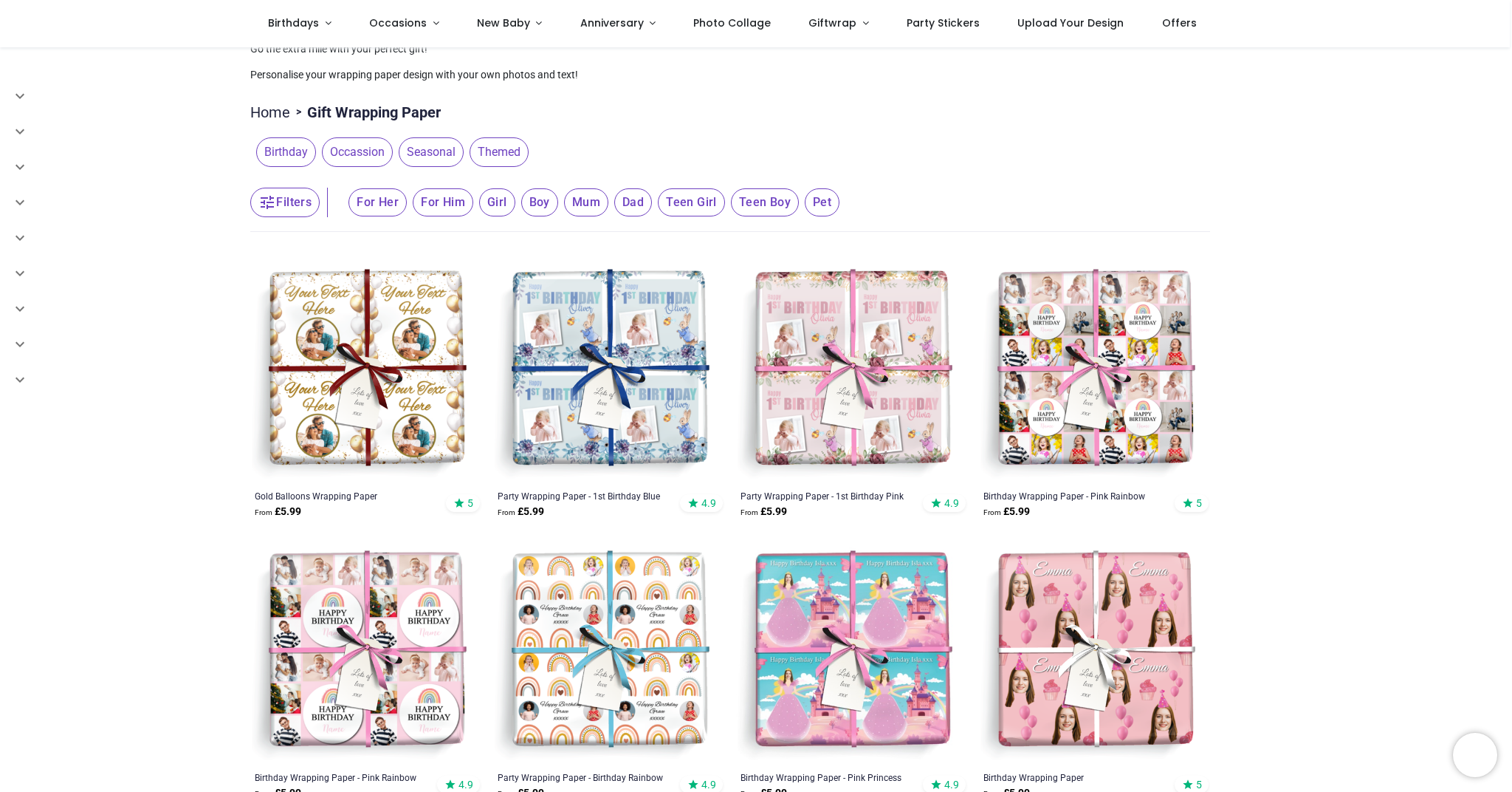
scroll to position [65, 0]
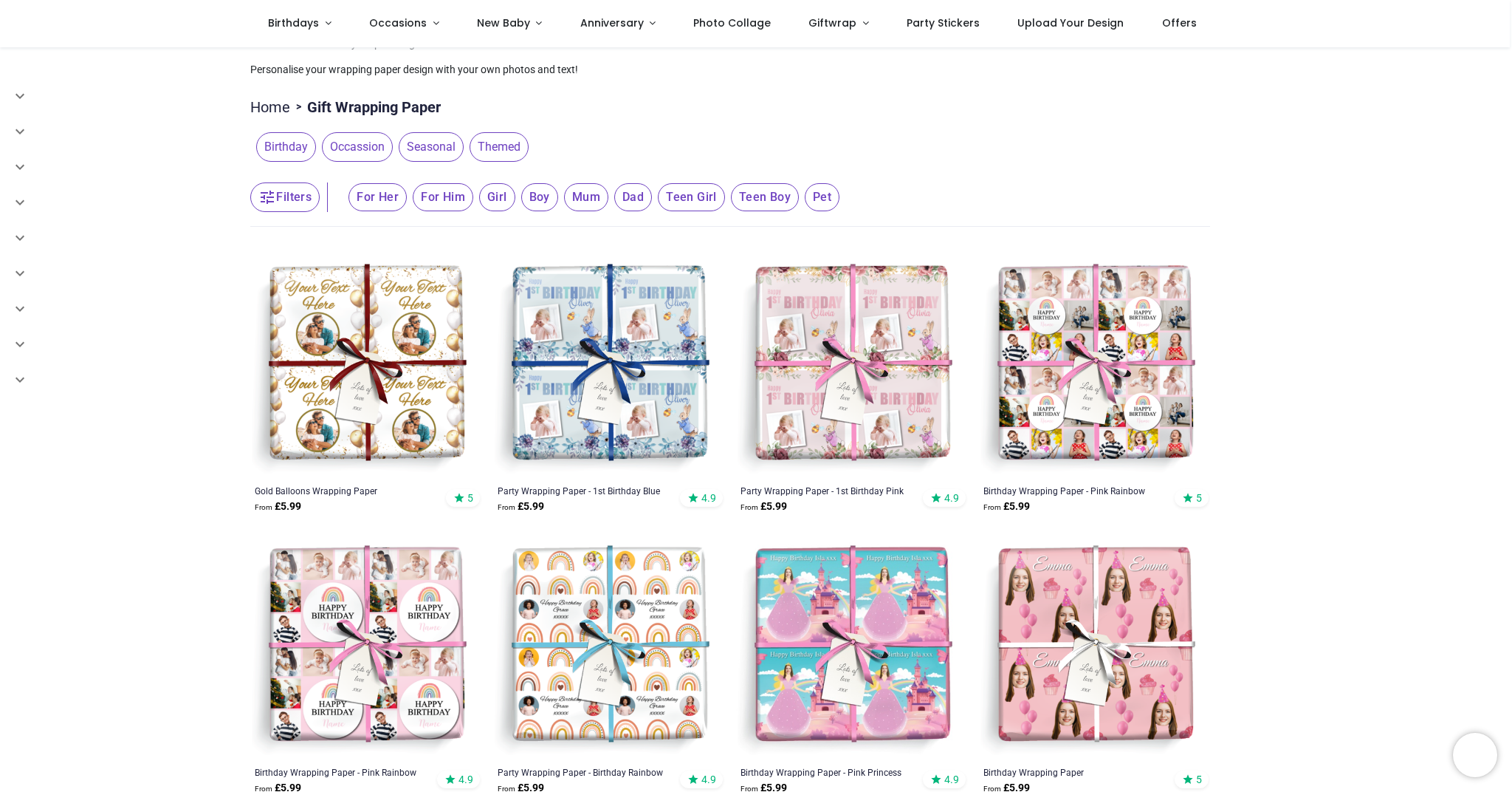
click at [440, 203] on span "For Him" at bounding box center [443, 198] width 61 height 29
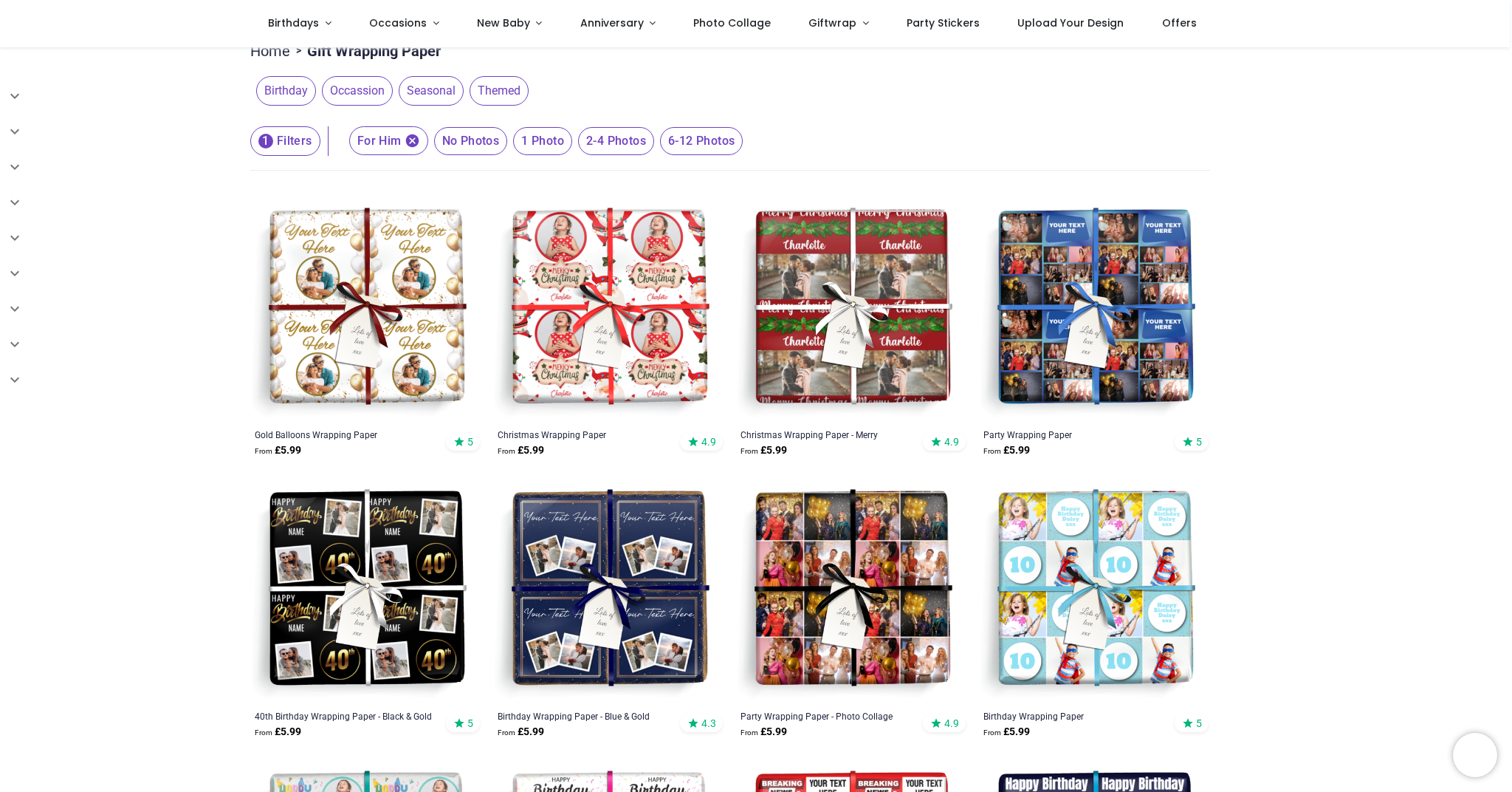
scroll to position [141, 0]
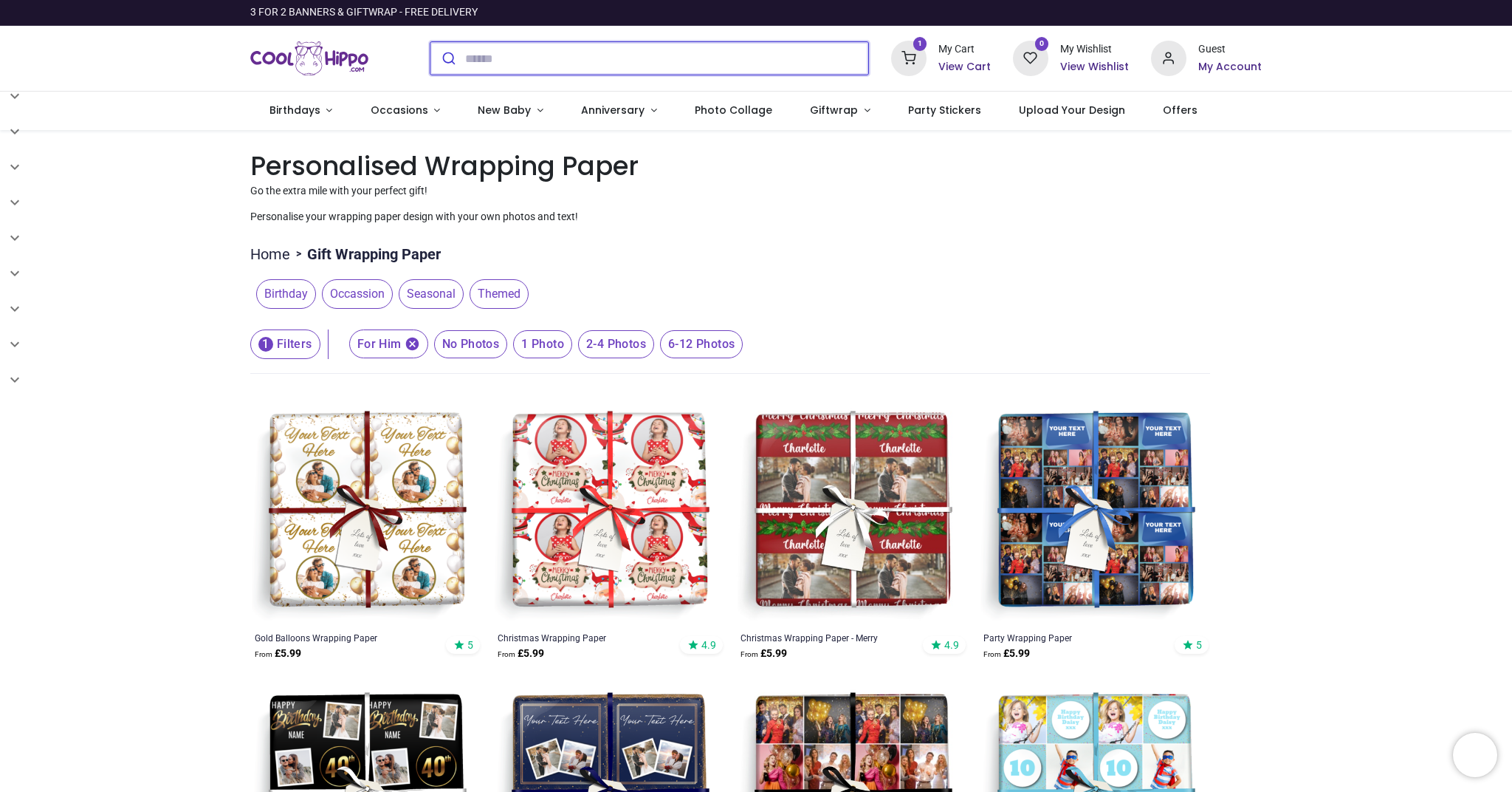
click at [615, 55] on input "search" at bounding box center [667, 58] width 403 height 32
type input "*"
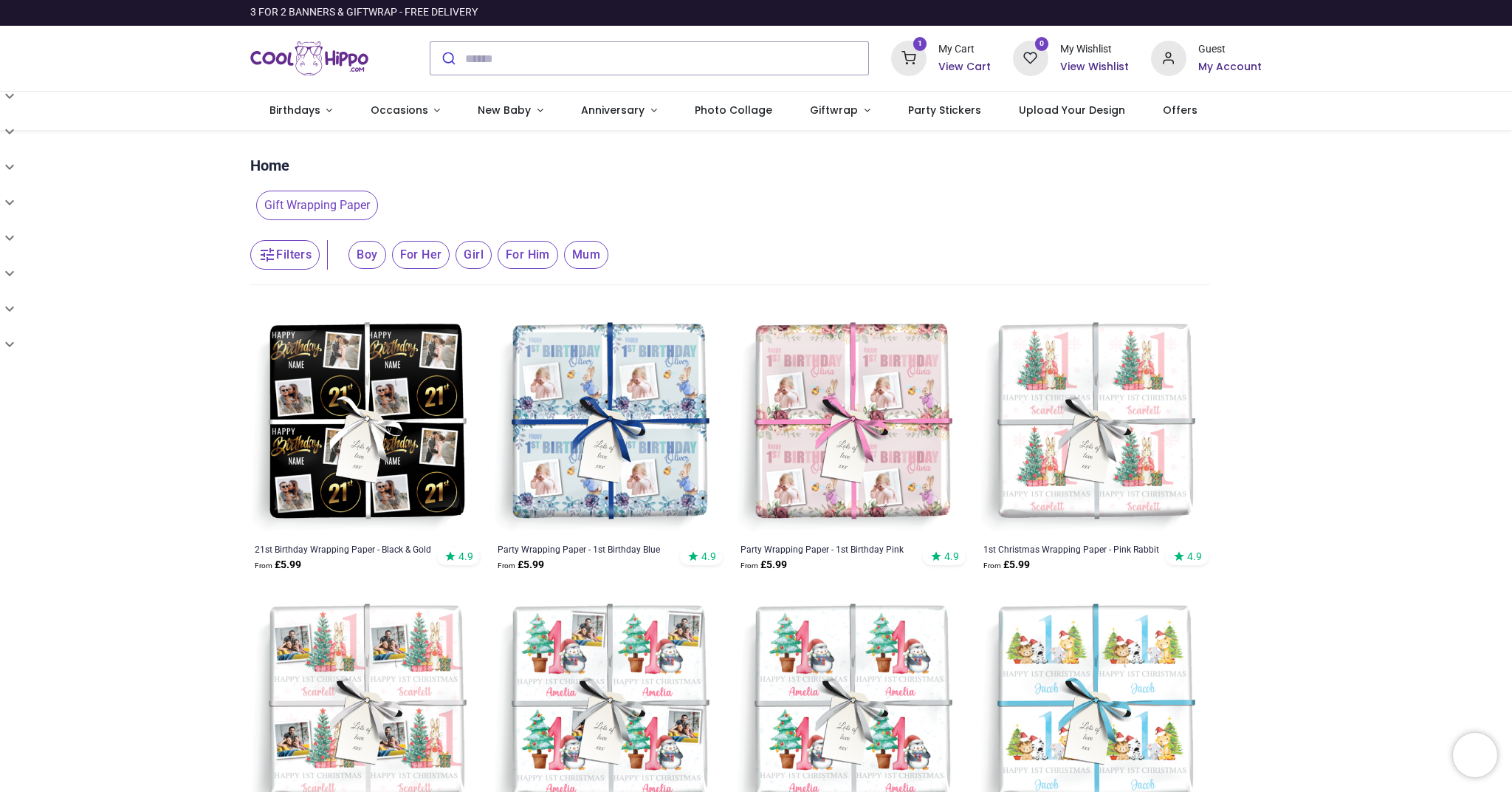
click at [388, 370] on img at bounding box center [365, 422] width 231 height 231
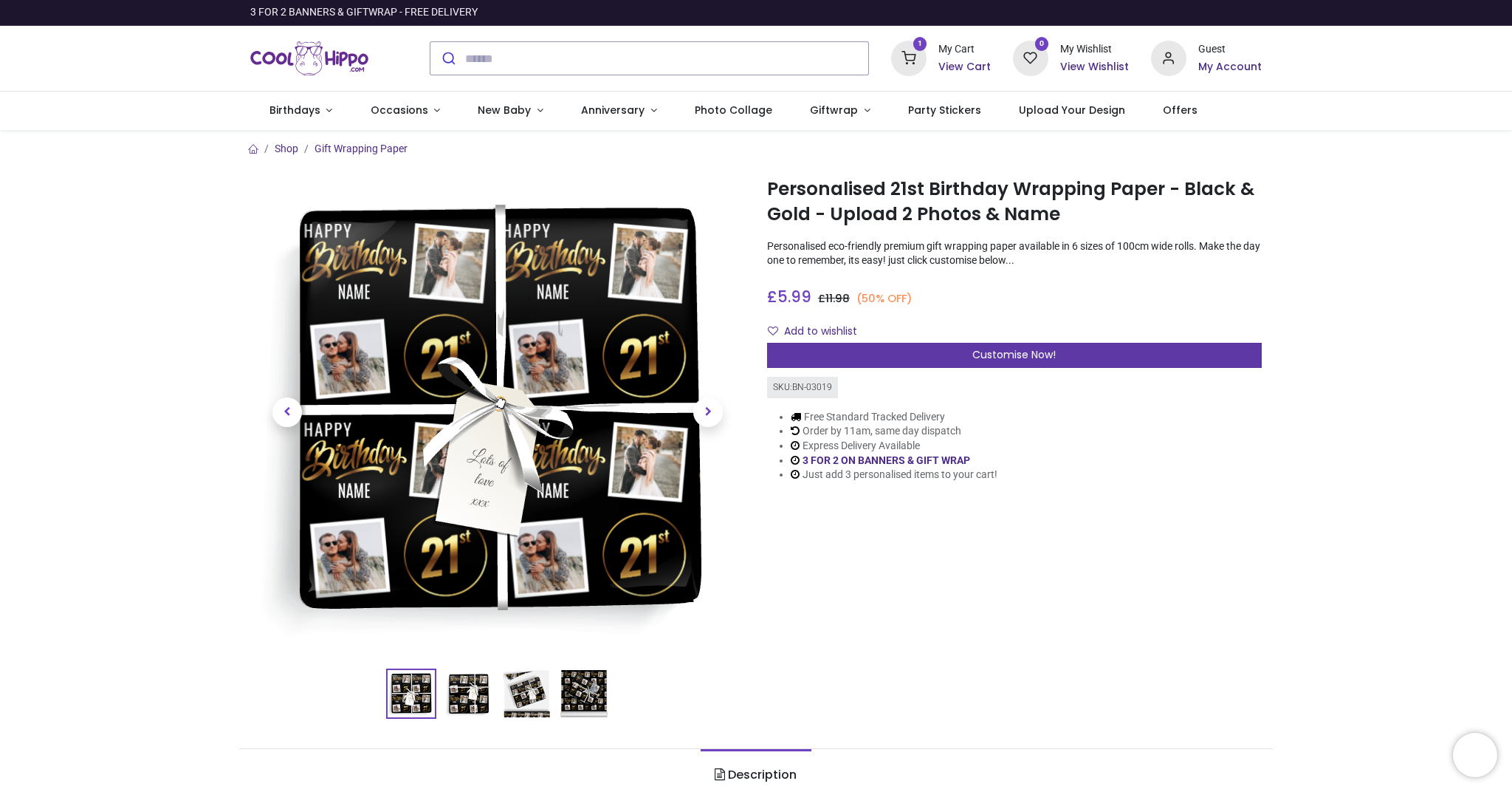
click at [1014, 352] on span "Customise Now!" at bounding box center [1015, 355] width 84 height 15
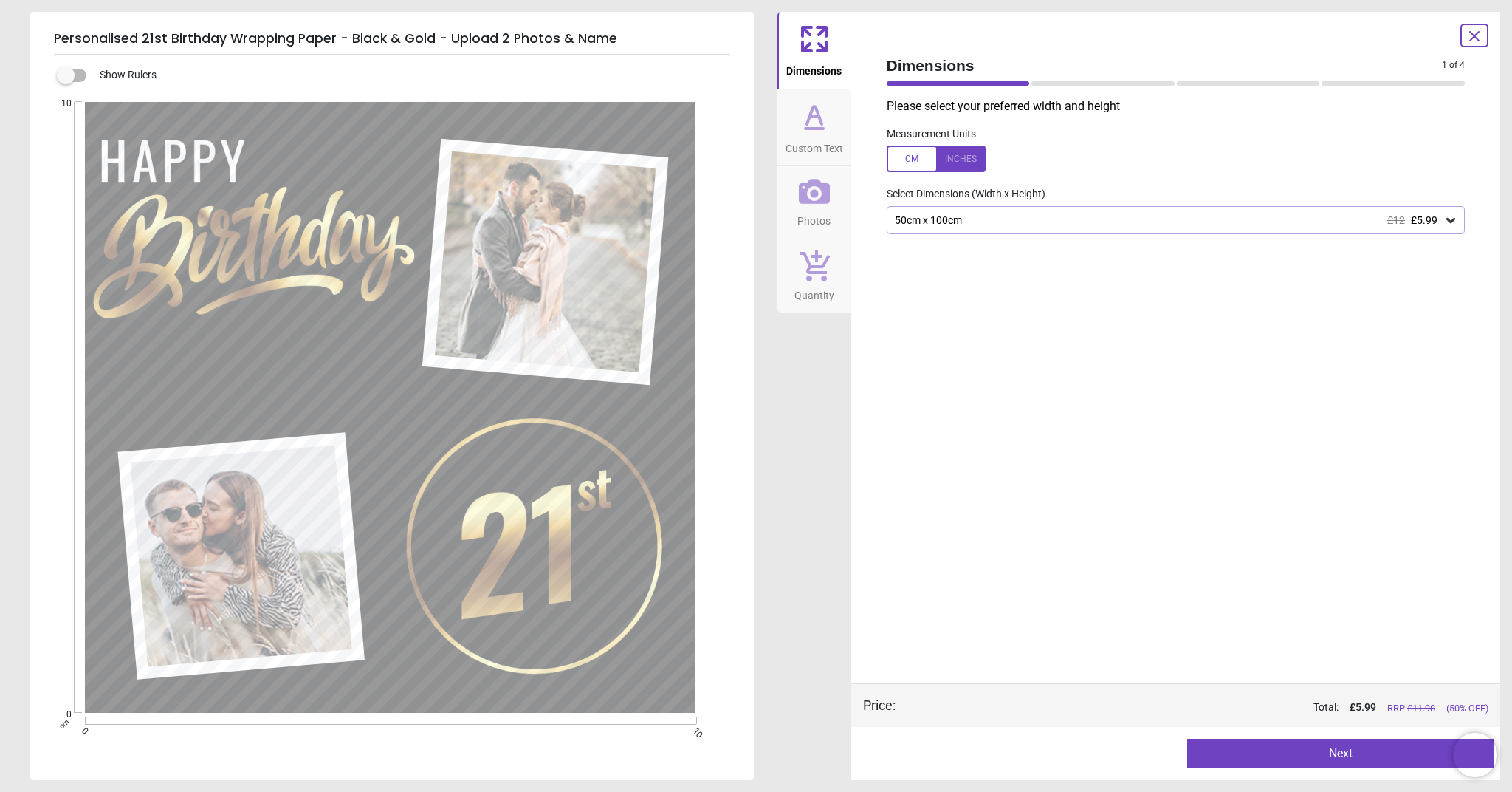
click at [1446, 215] on icon at bounding box center [1451, 221] width 15 height 15
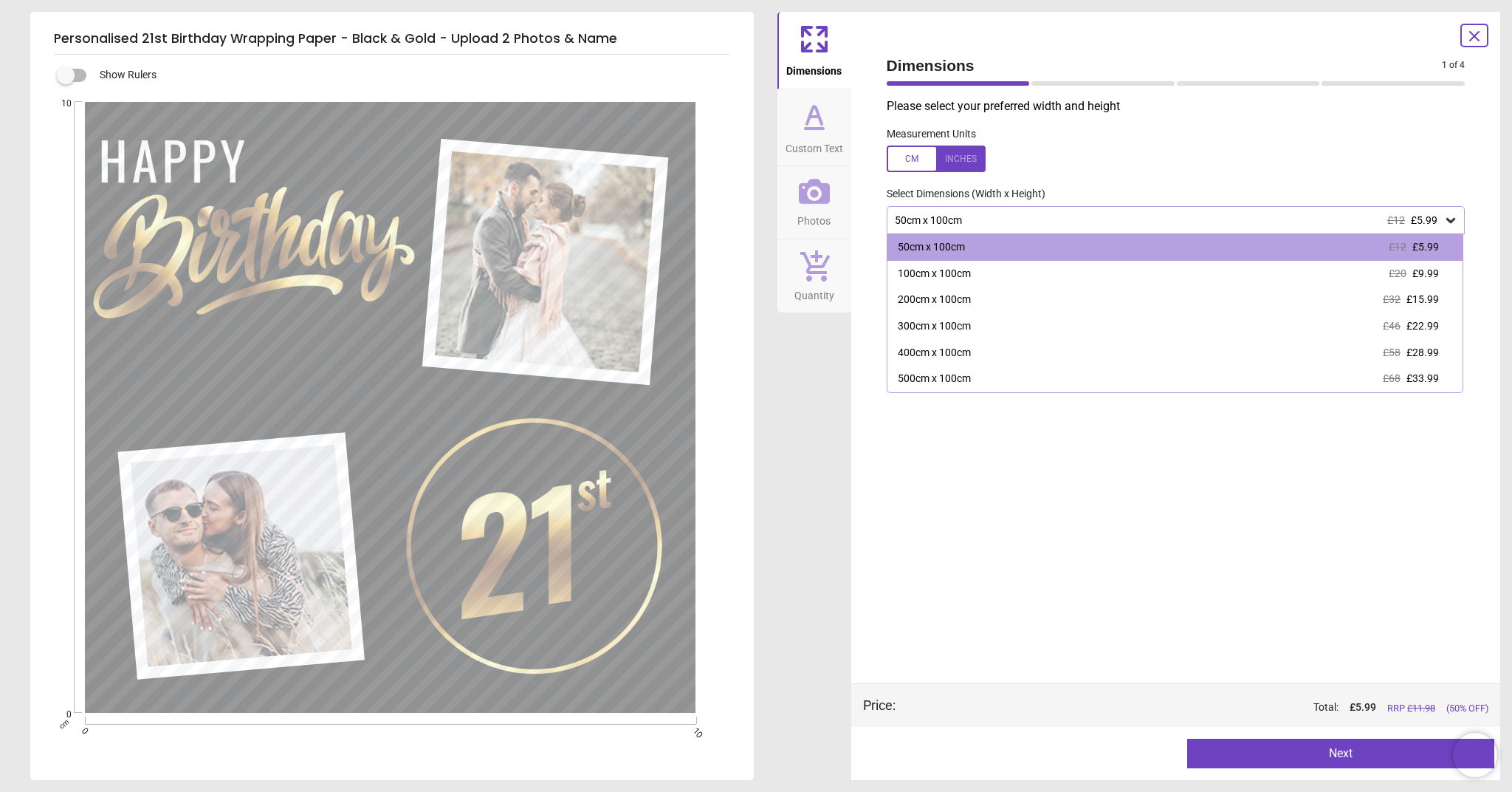
click at [1386, 274] on div "100cm x 100cm £20 £9.99" at bounding box center [1175, 274] width 576 height 27
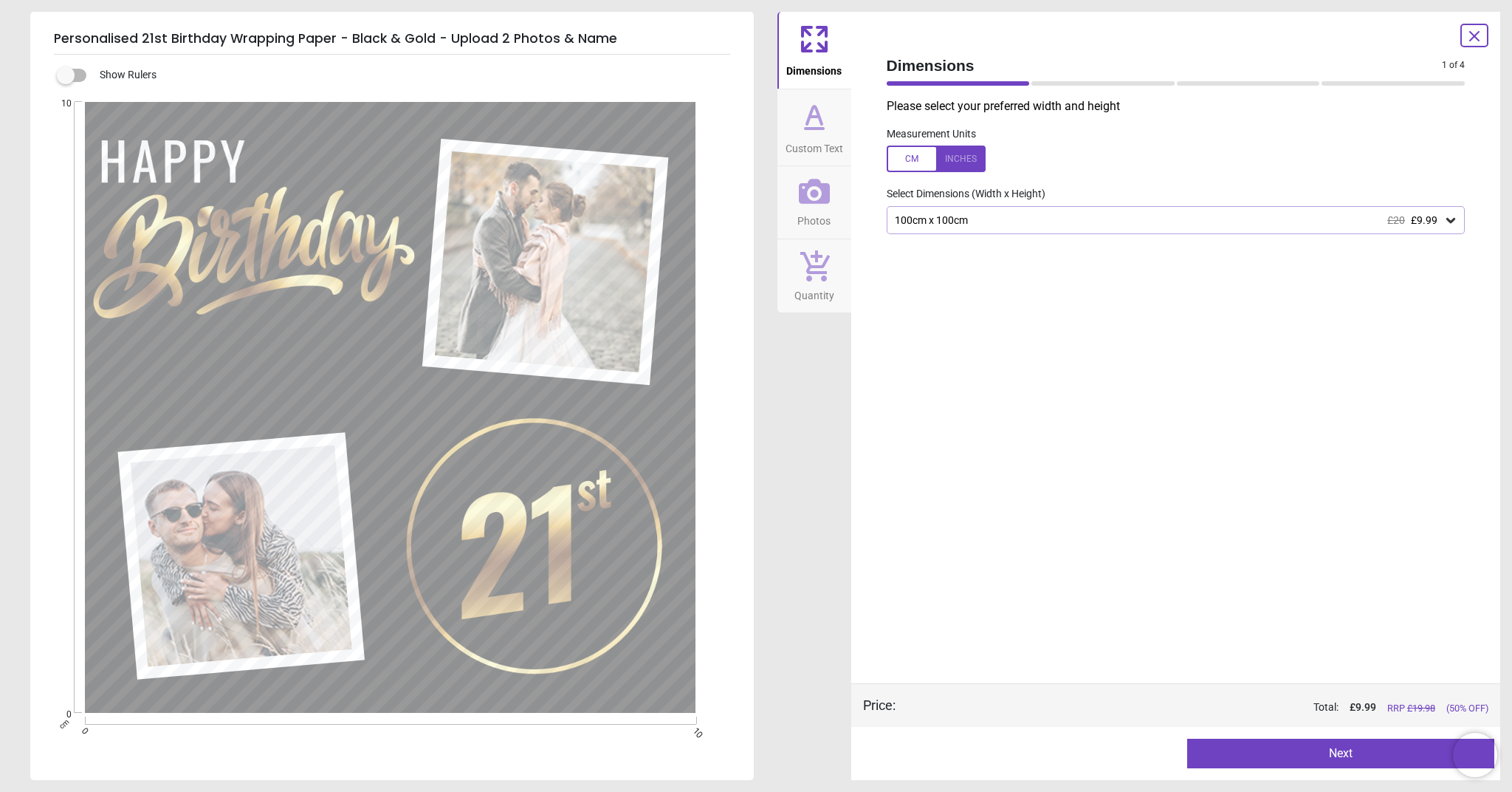
click at [1329, 758] on button "Next" at bounding box center [1341, 753] width 307 height 29
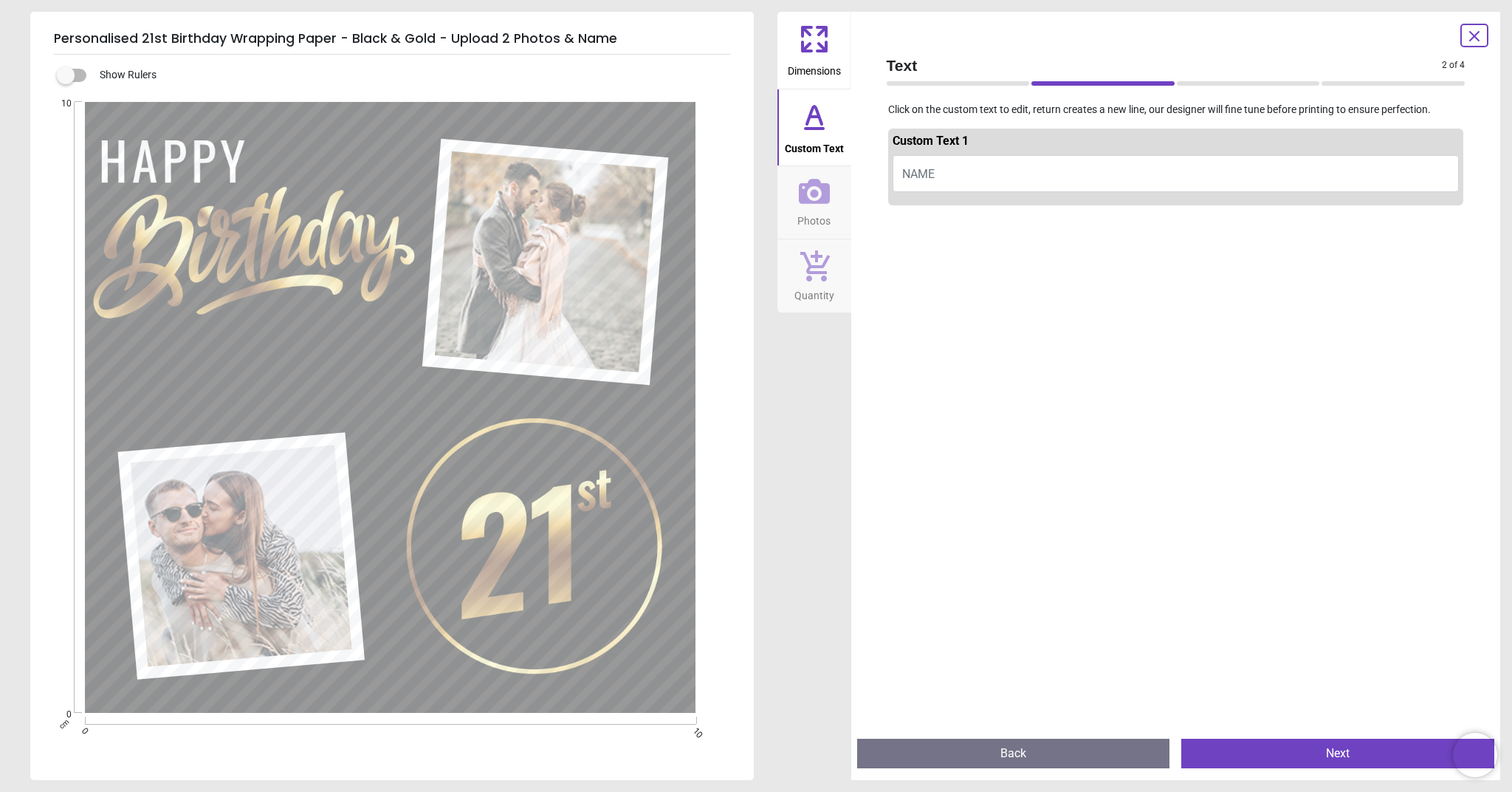
click at [986, 178] on button "NAME" at bounding box center [1176, 173] width 567 height 37
click at [937, 164] on button "NAME" at bounding box center [1176, 173] width 567 height 37
type textarea "****"
click at [1396, 748] on button "Next" at bounding box center [1338, 753] width 313 height 29
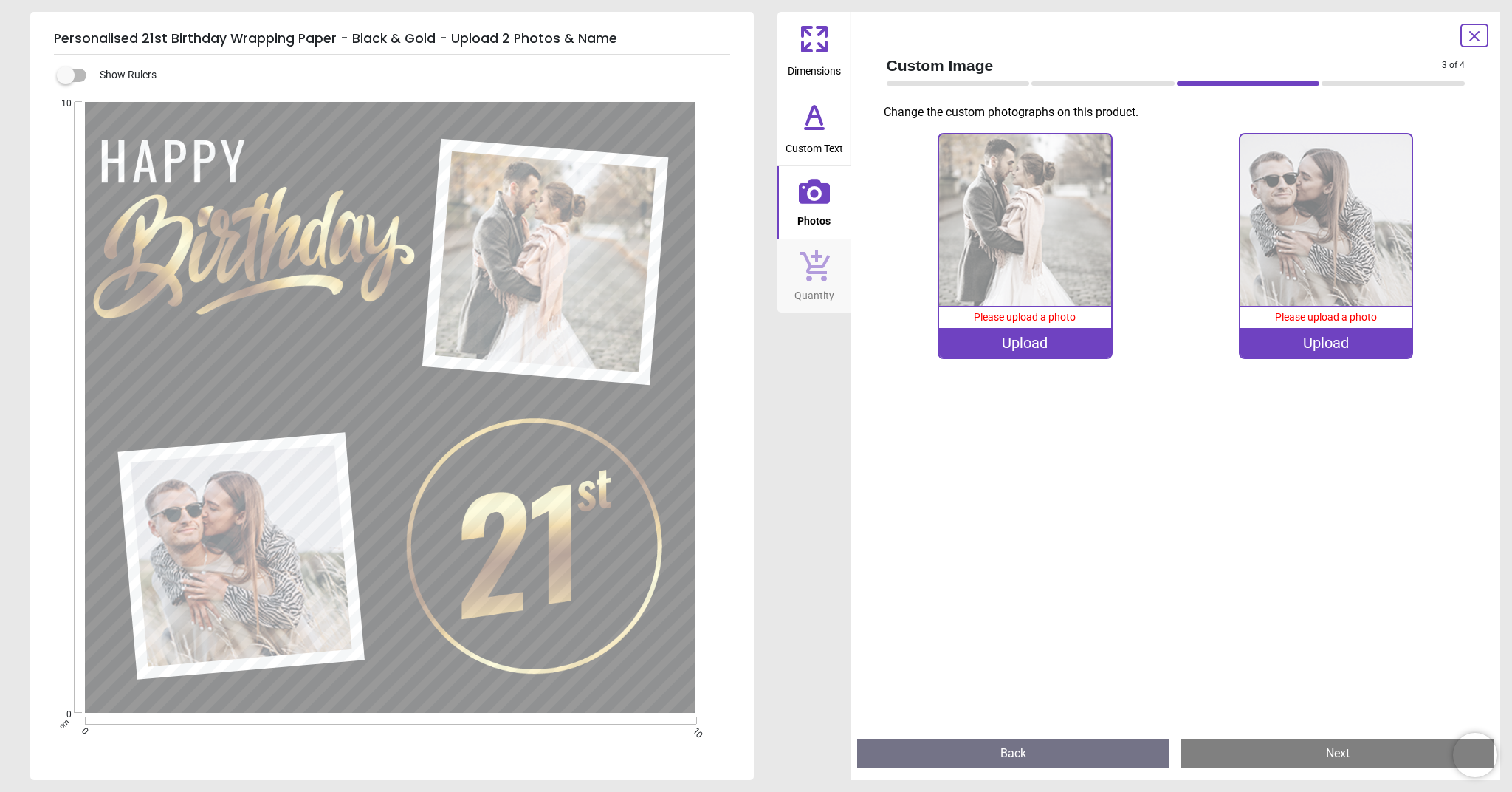
click at [1003, 349] on div "Upload" at bounding box center [1025, 342] width 171 height 29
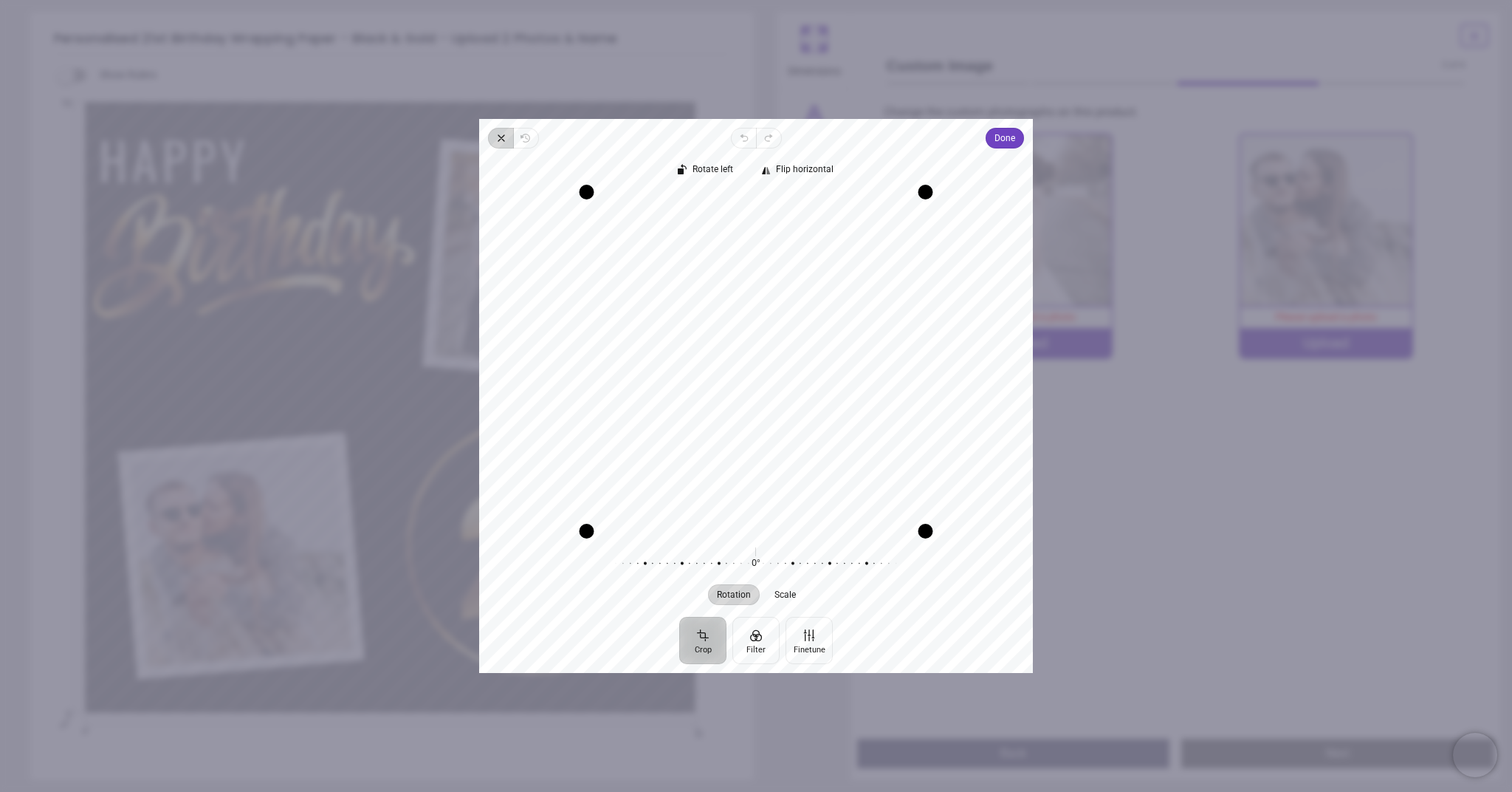
click at [509, 145] on span "Close" at bounding box center [500, 138] width 25 height 21
